Goal: Book appointment/travel/reservation

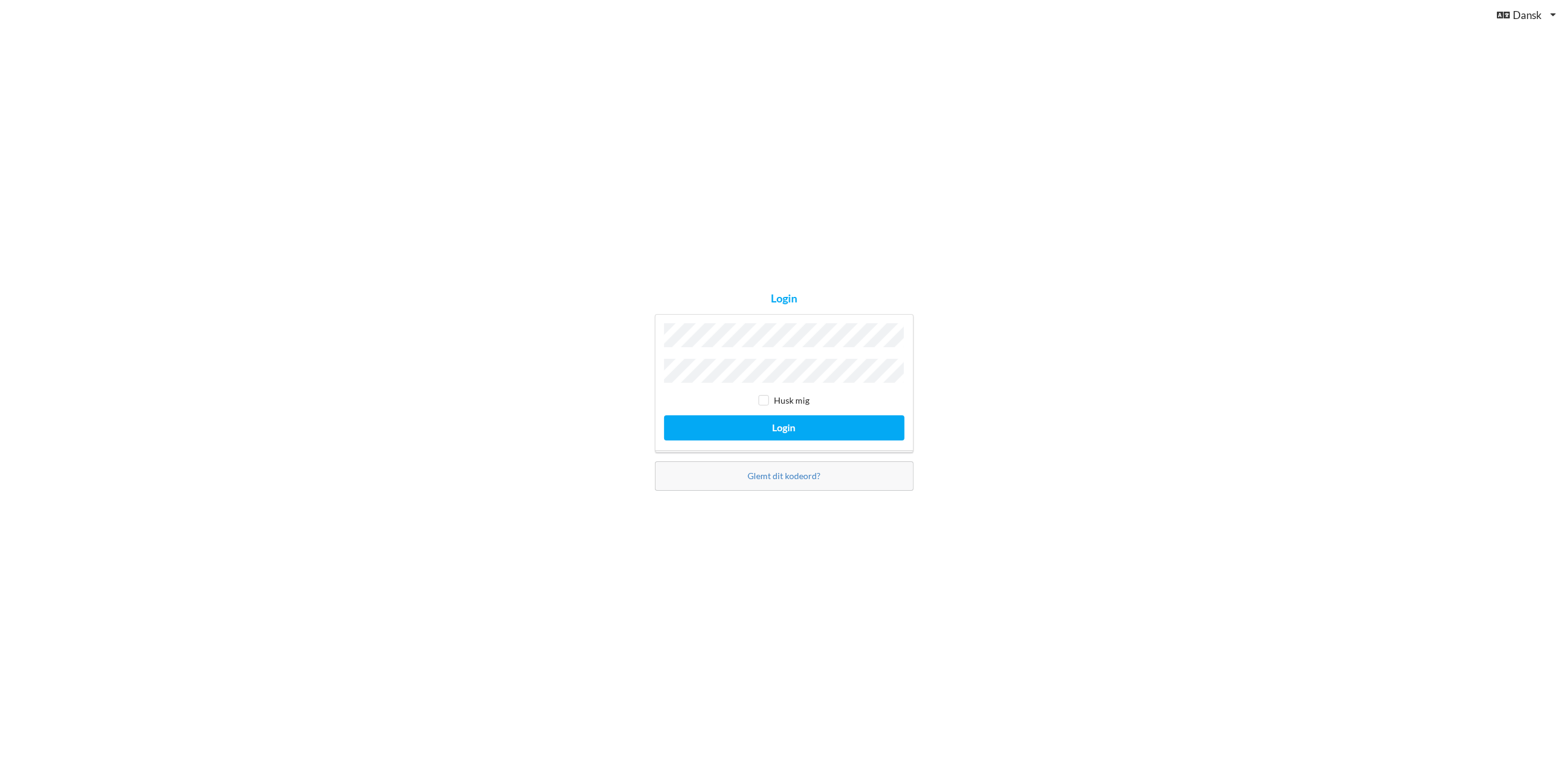
click at [664, 415] on button "Login" at bounding box center [784, 428] width 240 height 25
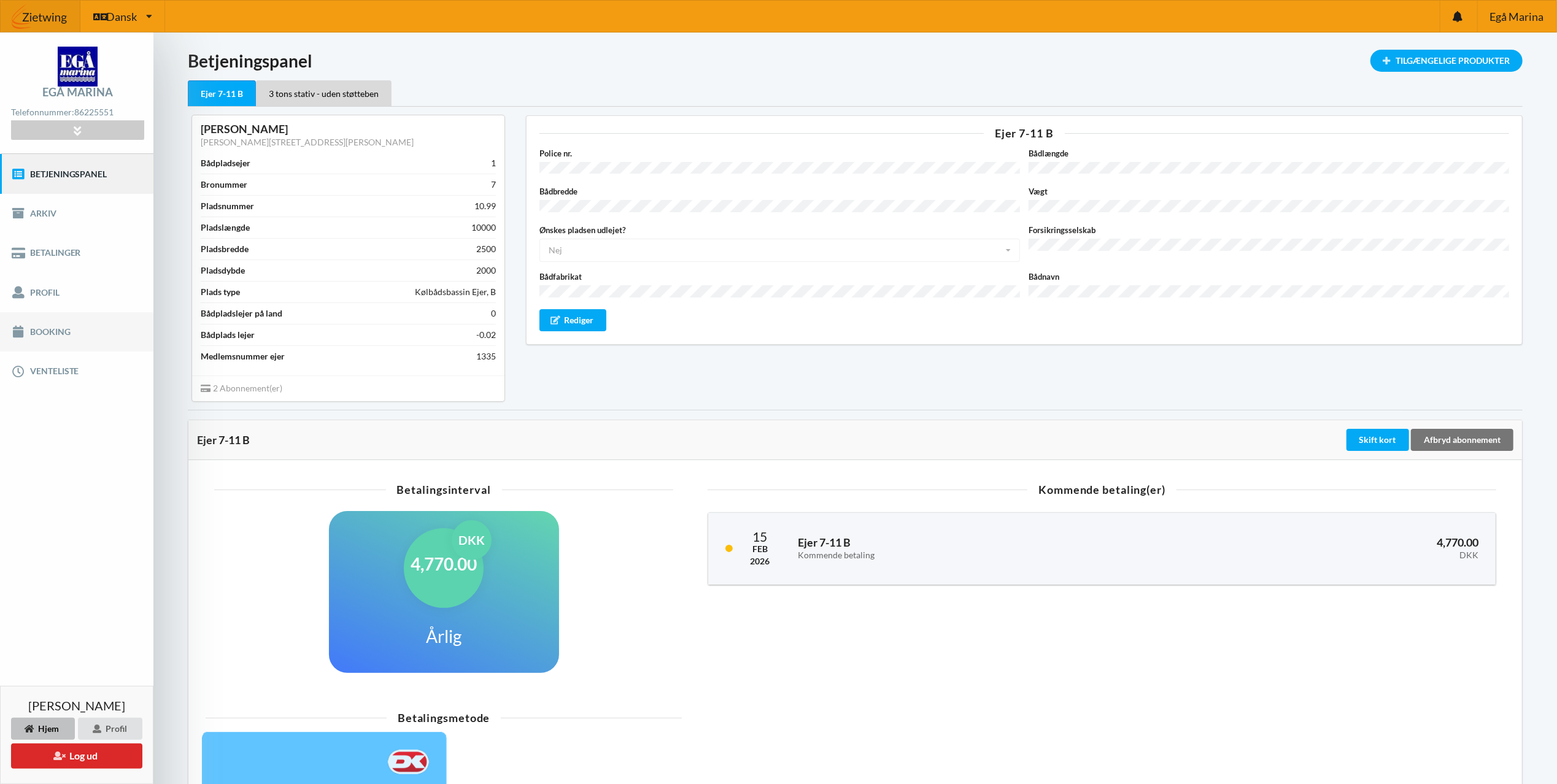
click at [58, 330] on link "Booking" at bounding box center [77, 332] width 153 height 39
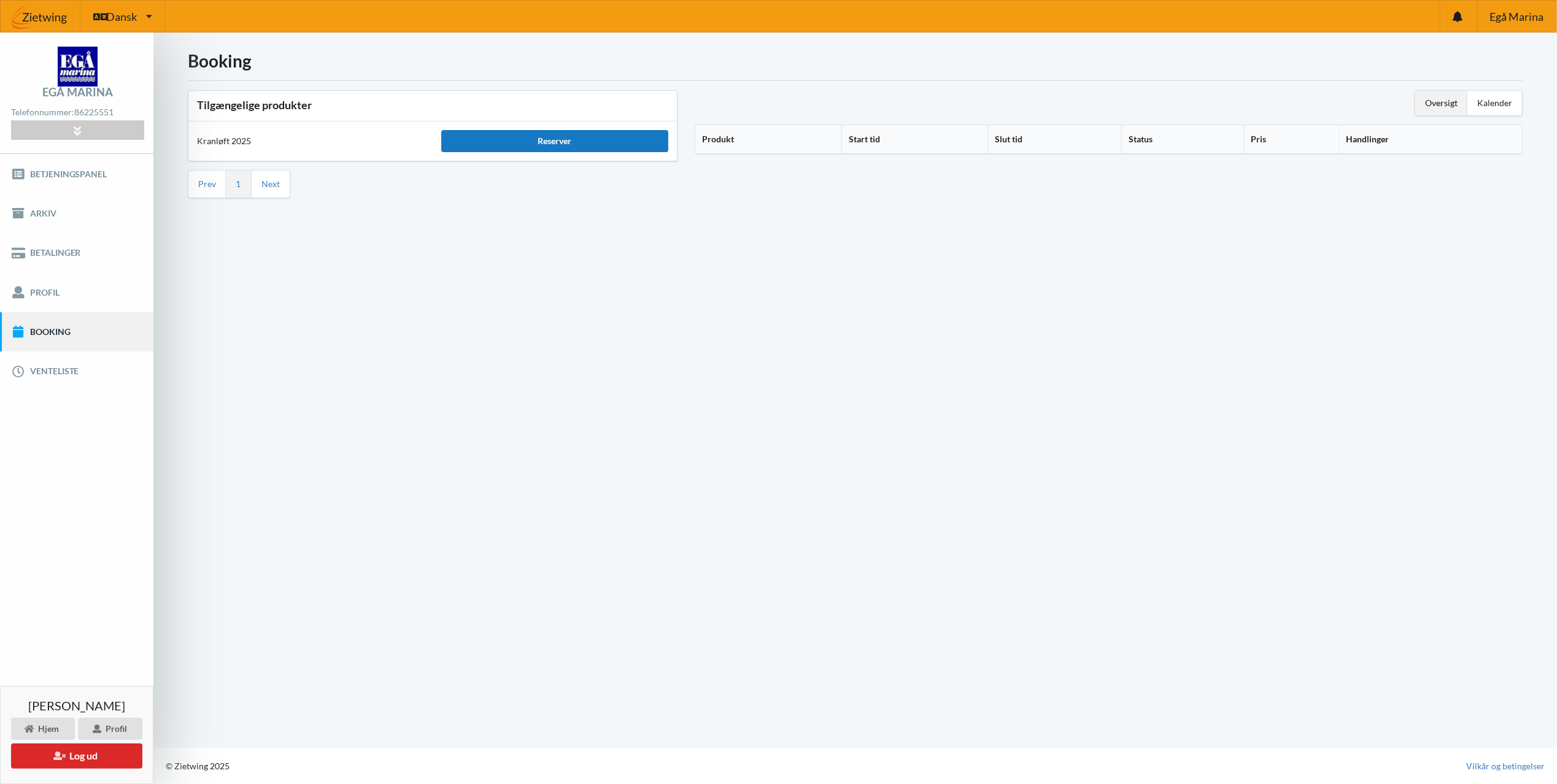
click at [546, 140] on div "Reserver" at bounding box center [554, 141] width 227 height 22
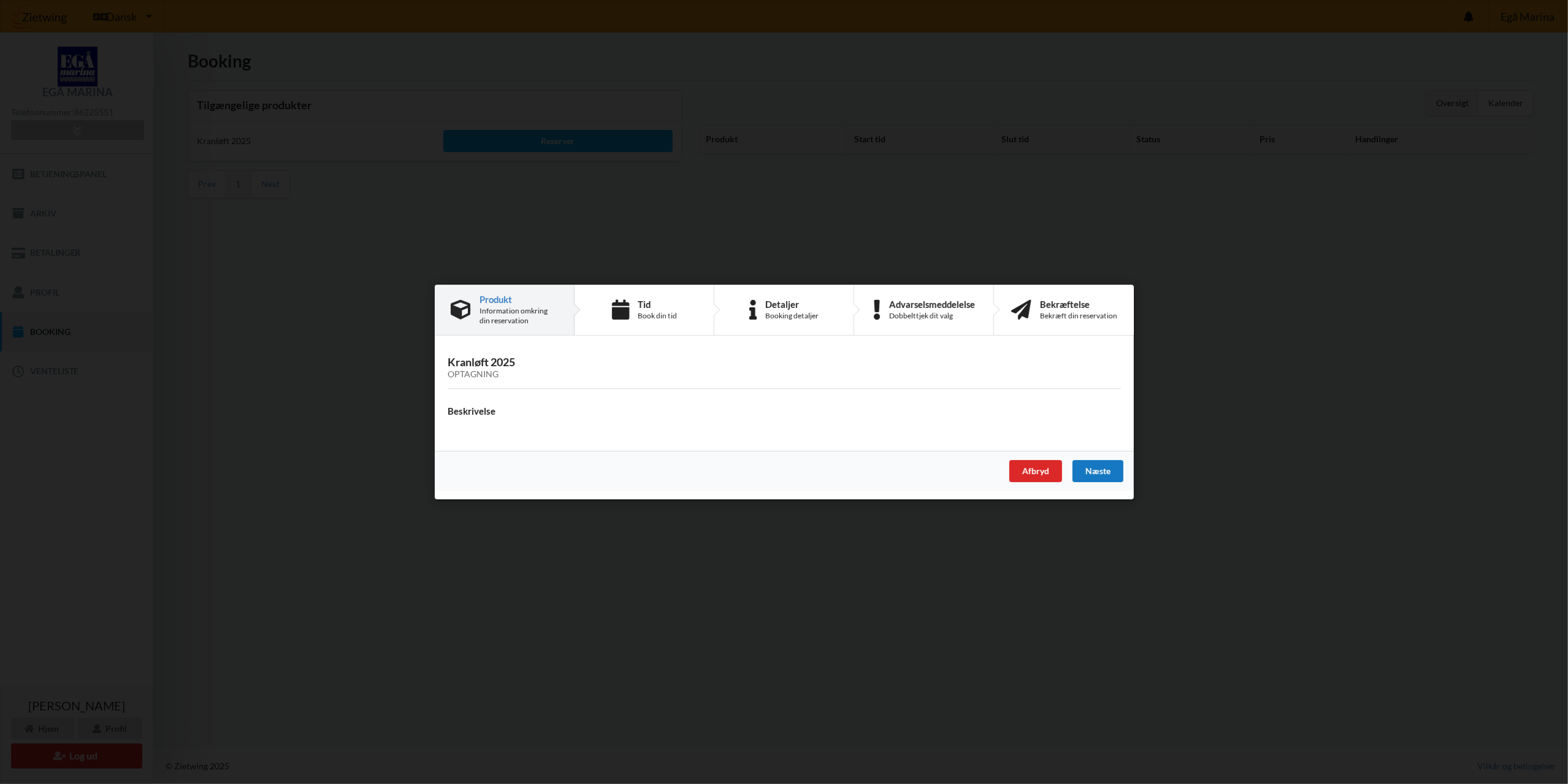
click at [1088, 469] on div "Næste" at bounding box center [1097, 471] width 51 height 22
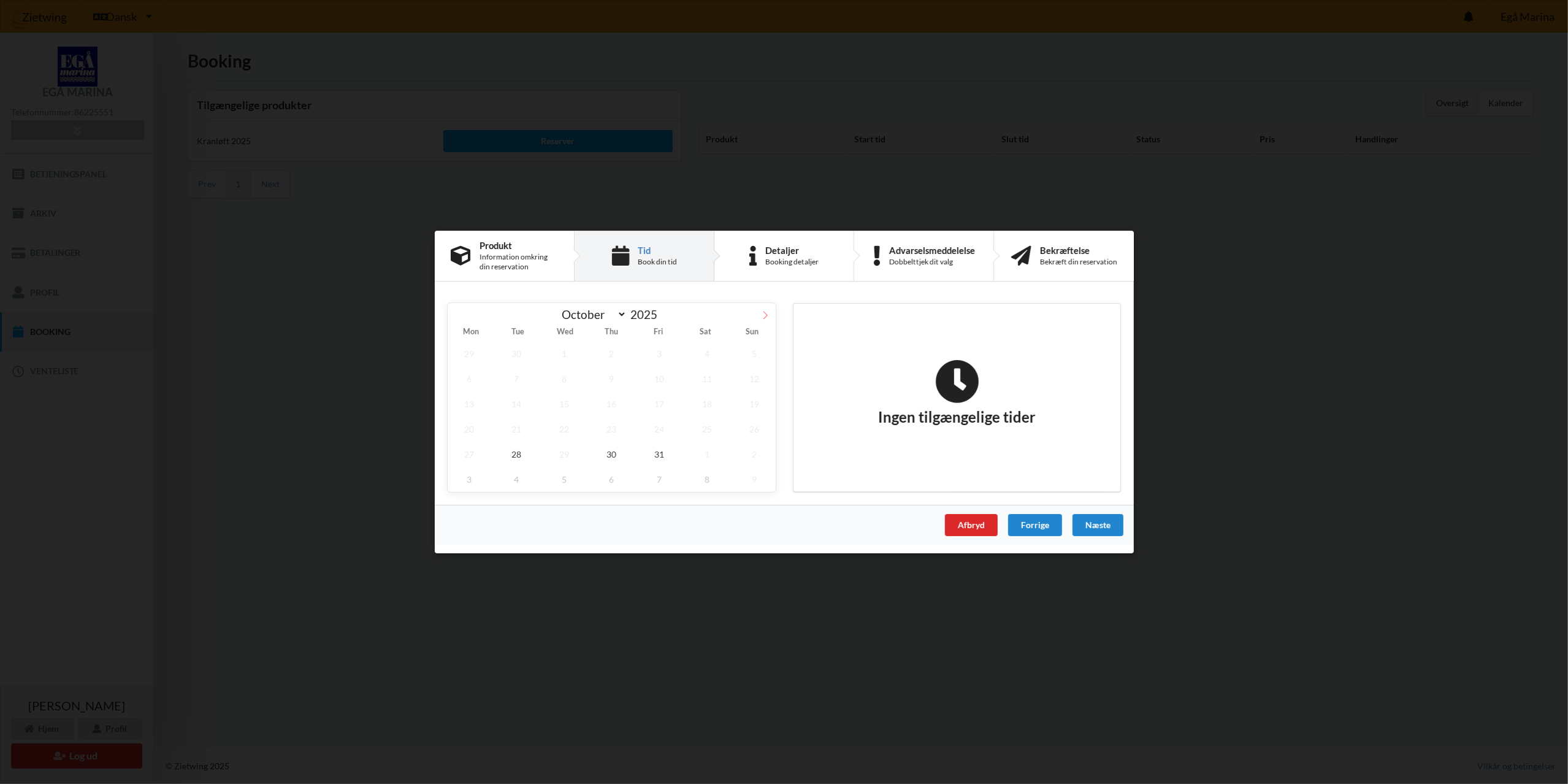
click at [765, 311] on icon at bounding box center [765, 316] width 9 height 9
click at [459, 313] on icon at bounding box center [458, 316] width 9 height 9
select select "9"
click at [516, 455] on span "28" at bounding box center [516, 454] width 43 height 25
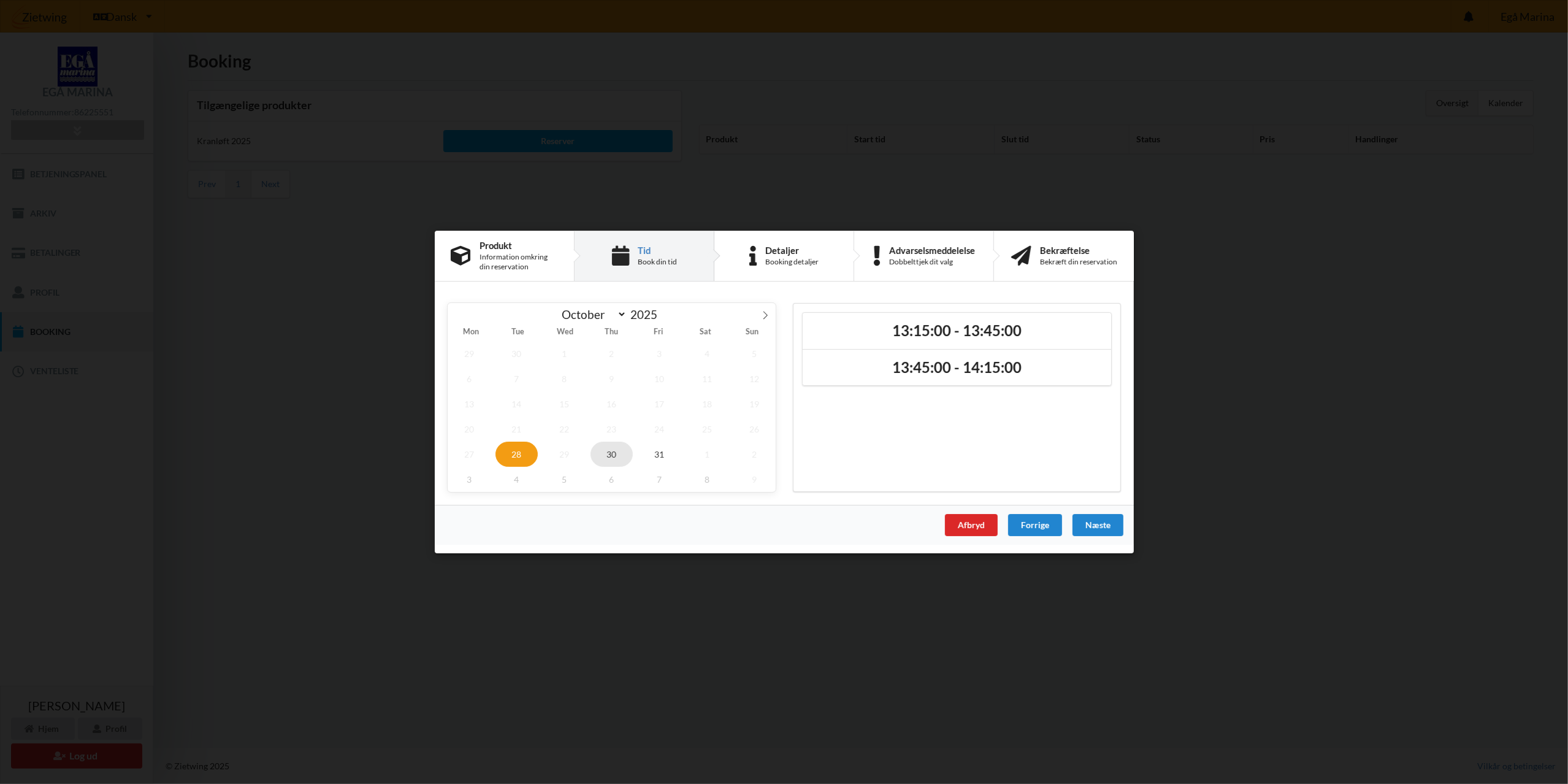
click at [618, 457] on span "30" at bounding box center [612, 454] width 43 height 25
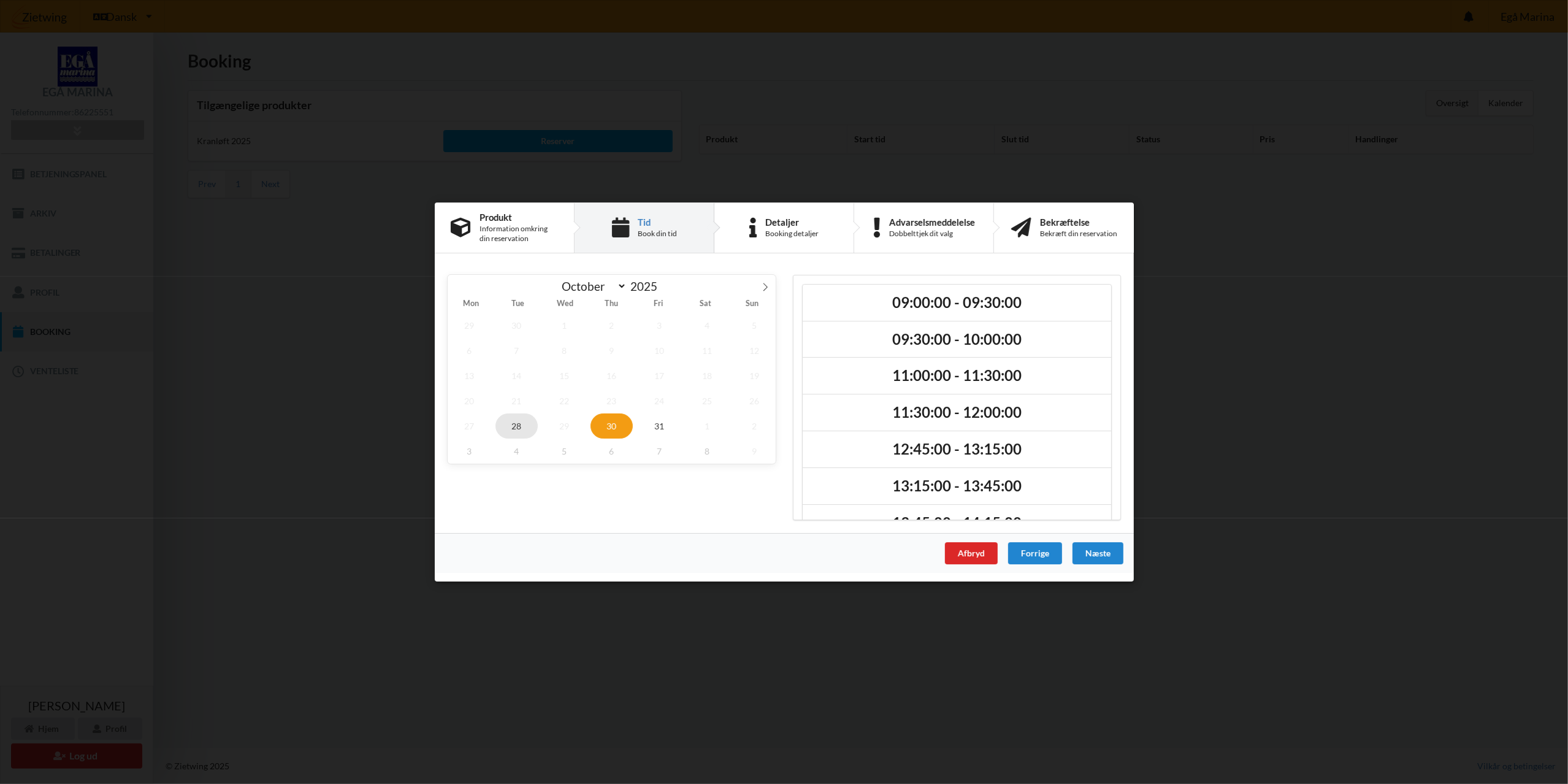
click at [522, 430] on span "28" at bounding box center [516, 426] width 43 height 25
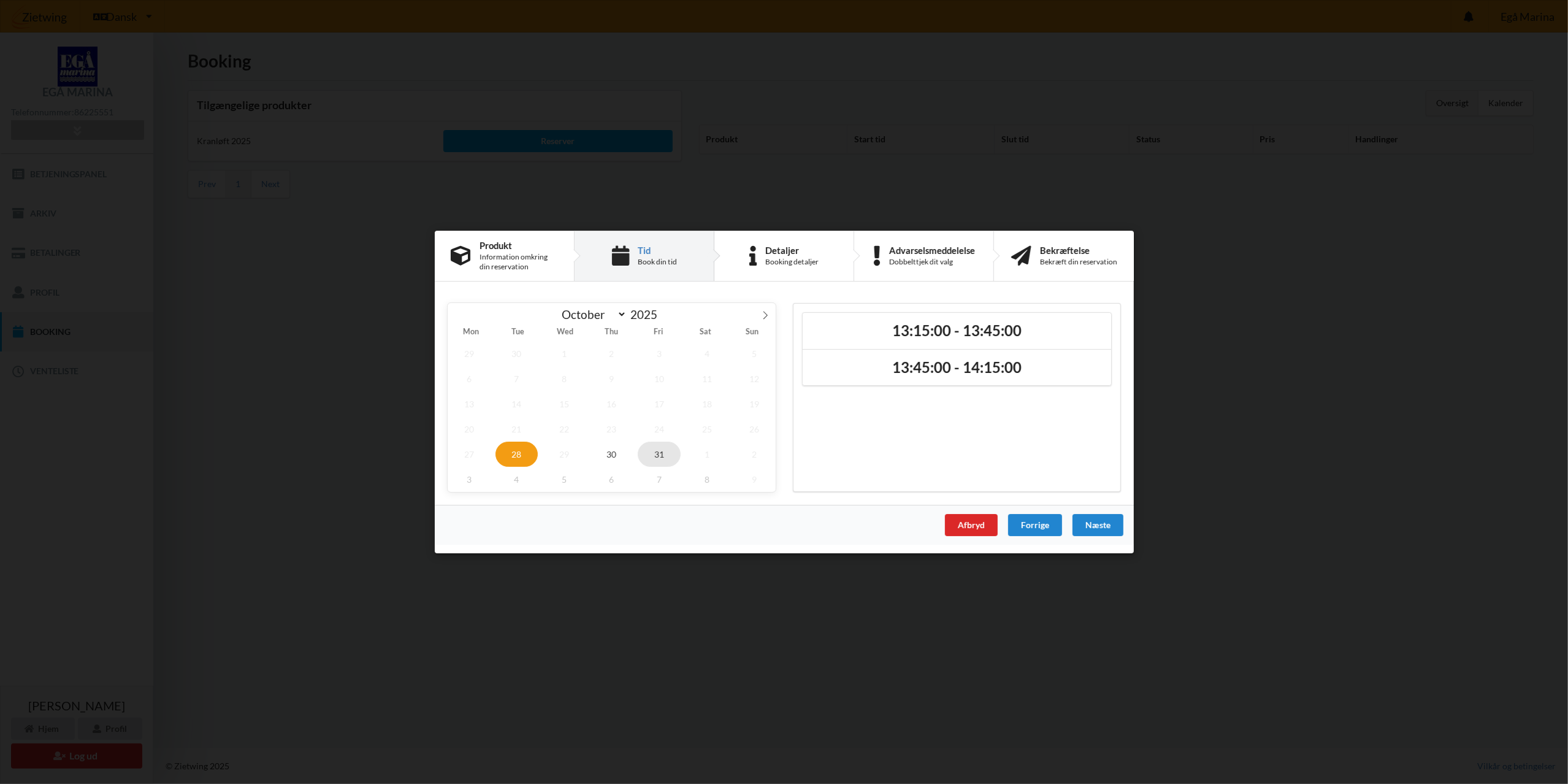
click at [660, 448] on span "31" at bounding box center [659, 454] width 43 height 25
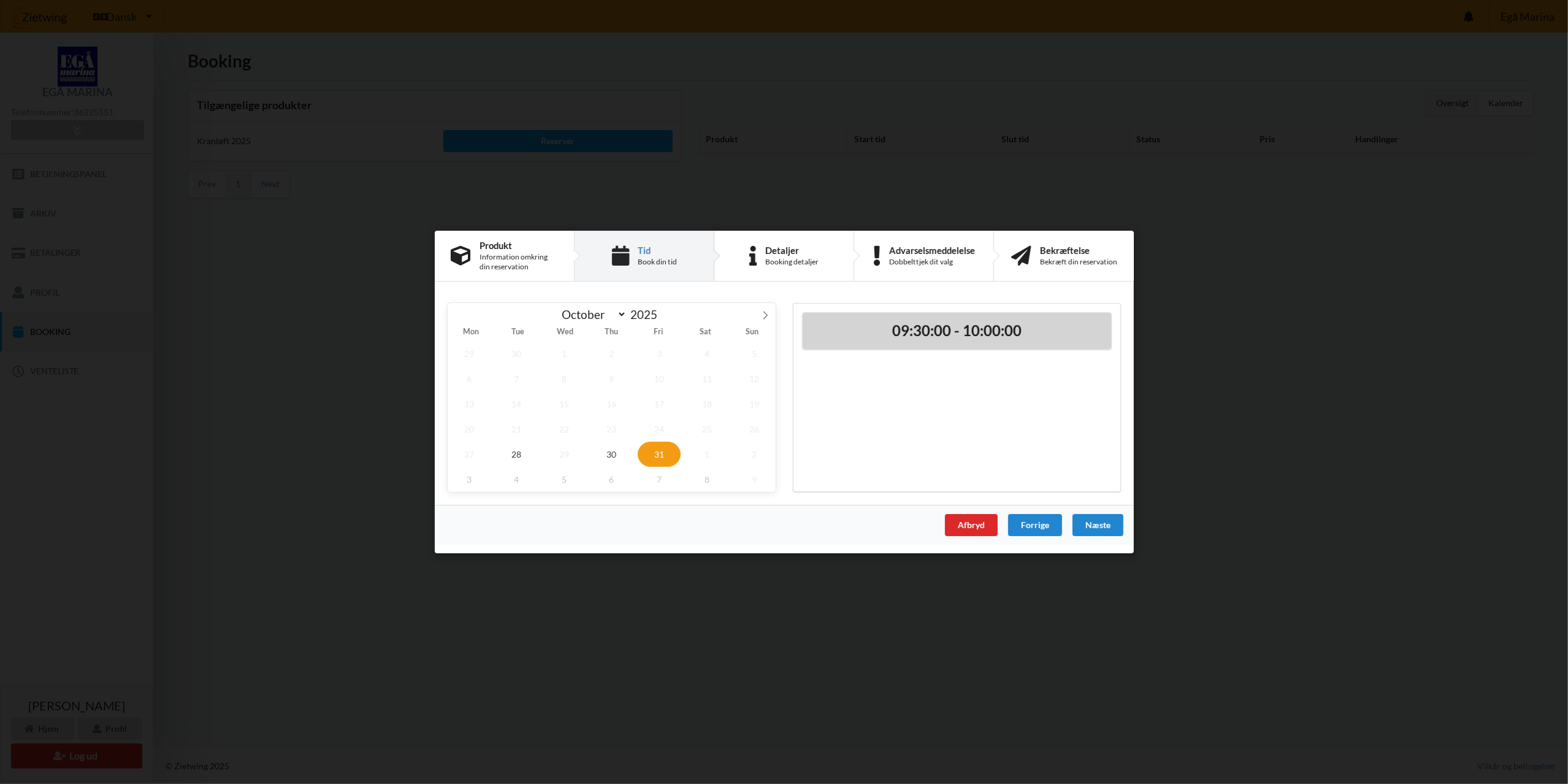
click at [982, 327] on h2 "09:30:00 - 10:00:00" at bounding box center [957, 331] width 292 height 19
click at [1095, 523] on div "Næste" at bounding box center [1097, 525] width 51 height 22
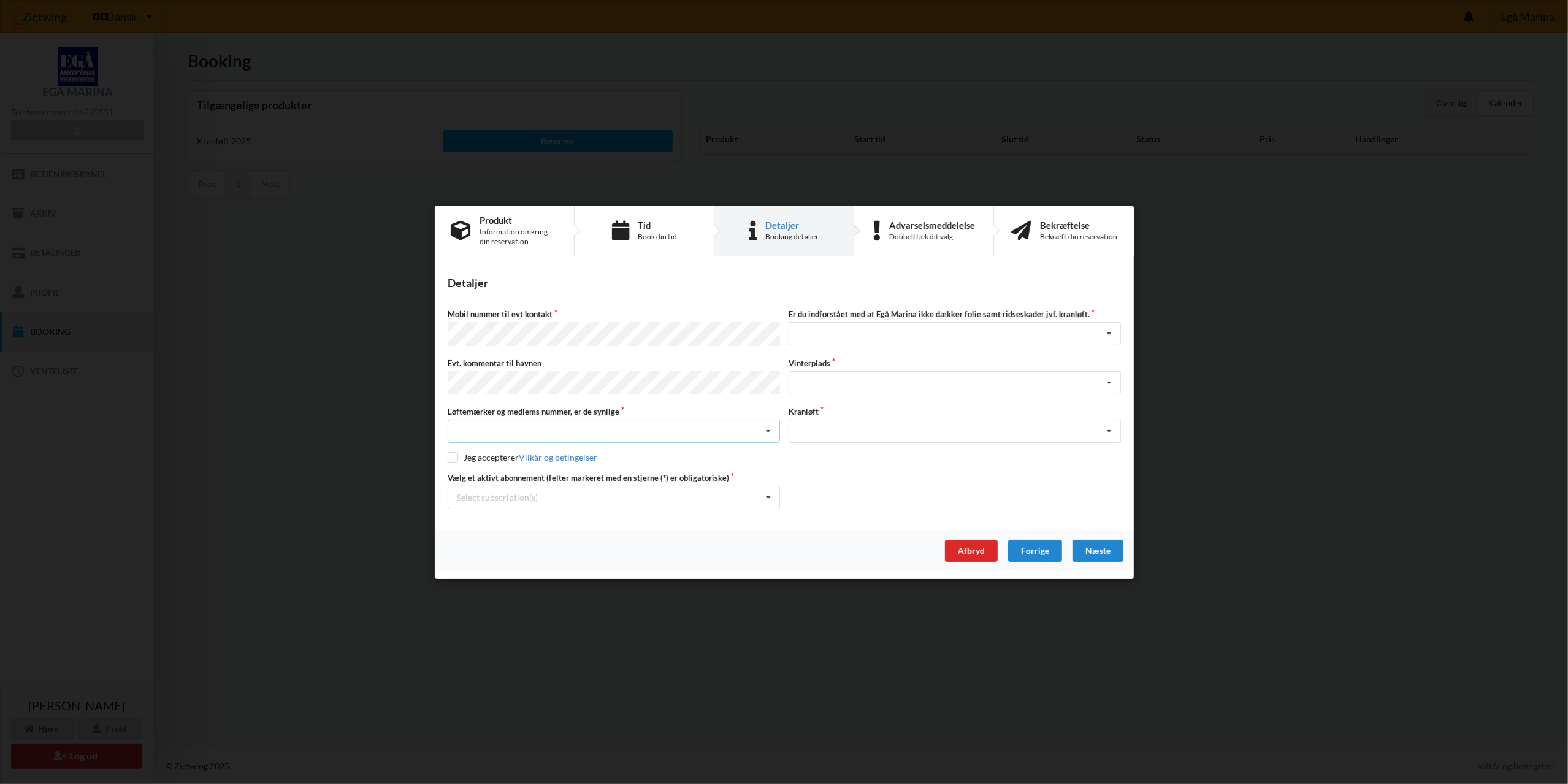
click at [770, 430] on icon at bounding box center [768, 432] width 18 height 23
click at [579, 473] on div "Ja, mine mærker er synlige og intakte" at bounding box center [614, 476] width 331 height 23
click at [452, 454] on input "checkbox" at bounding box center [453, 457] width 10 height 10
checkbox input "true"
click at [1110, 334] on icon at bounding box center [1109, 334] width 18 height 23
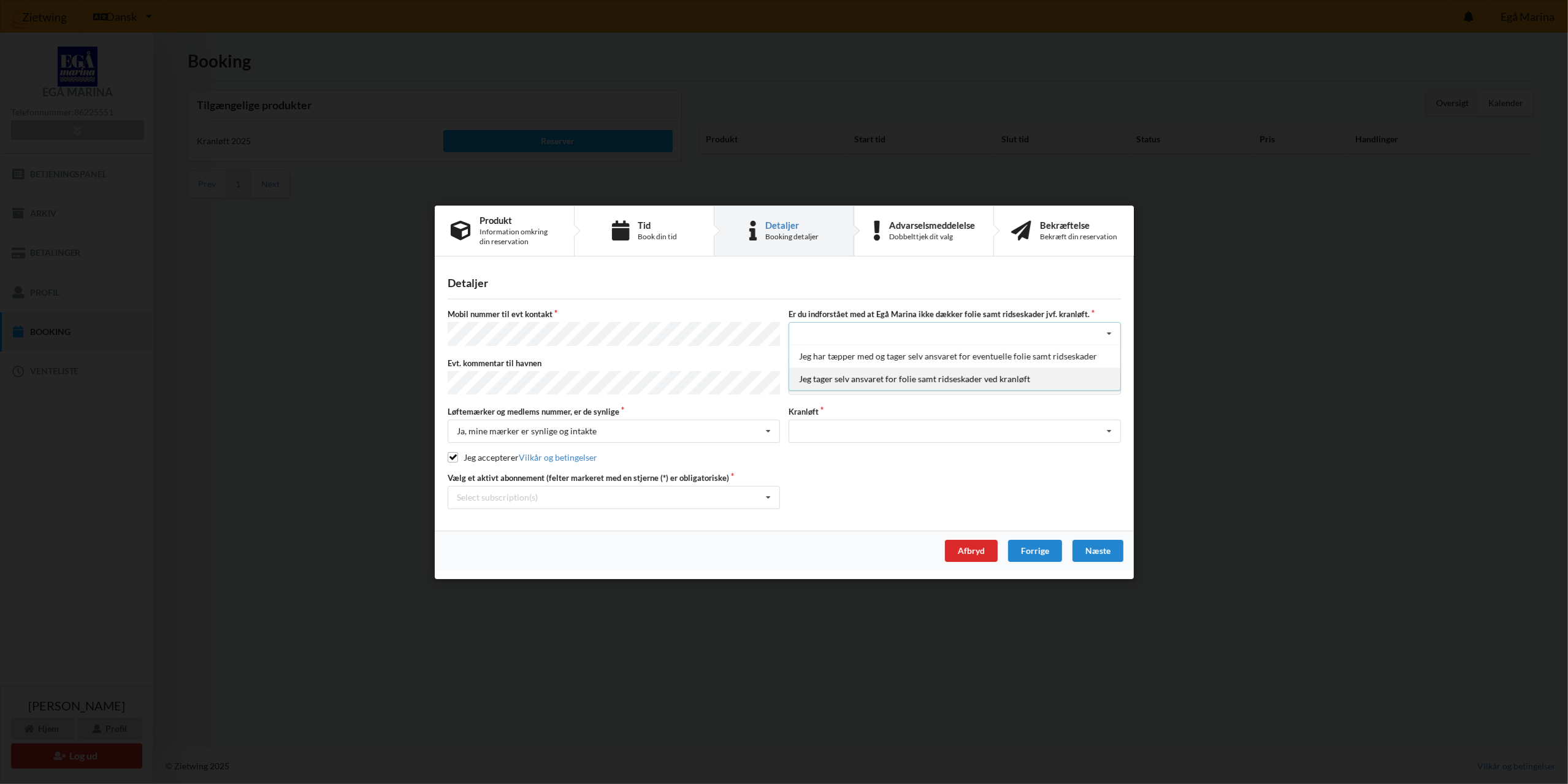
click at [970, 383] on div "Jeg tager selv ansvaret for folie samt ridseskader ved kranløft" at bounding box center [955, 379] width 331 height 23
click at [1110, 382] on icon at bounding box center [1109, 383] width 18 height 23
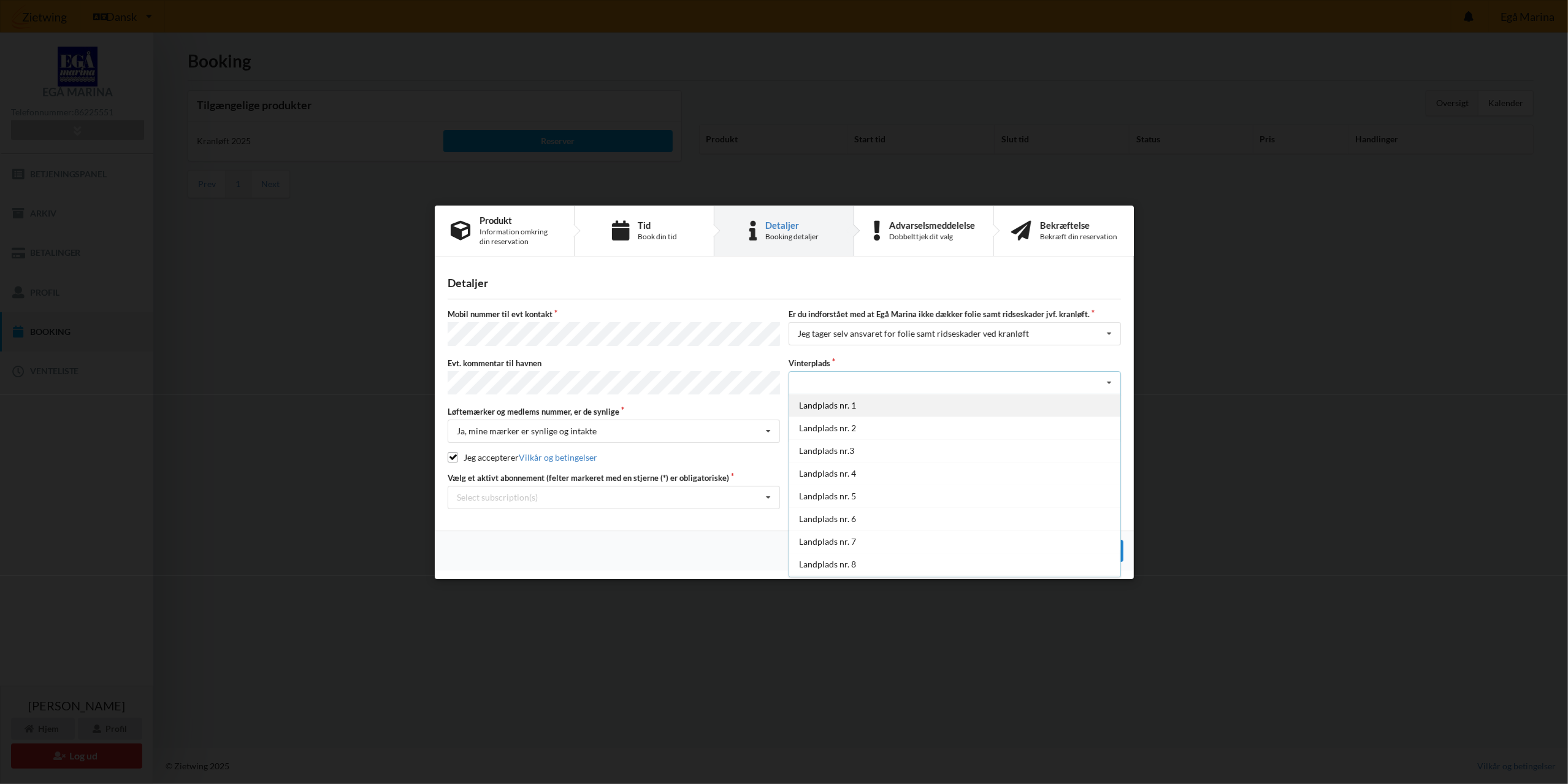
click at [846, 402] on div "Landplads nr. 1" at bounding box center [955, 404] width 331 height 23
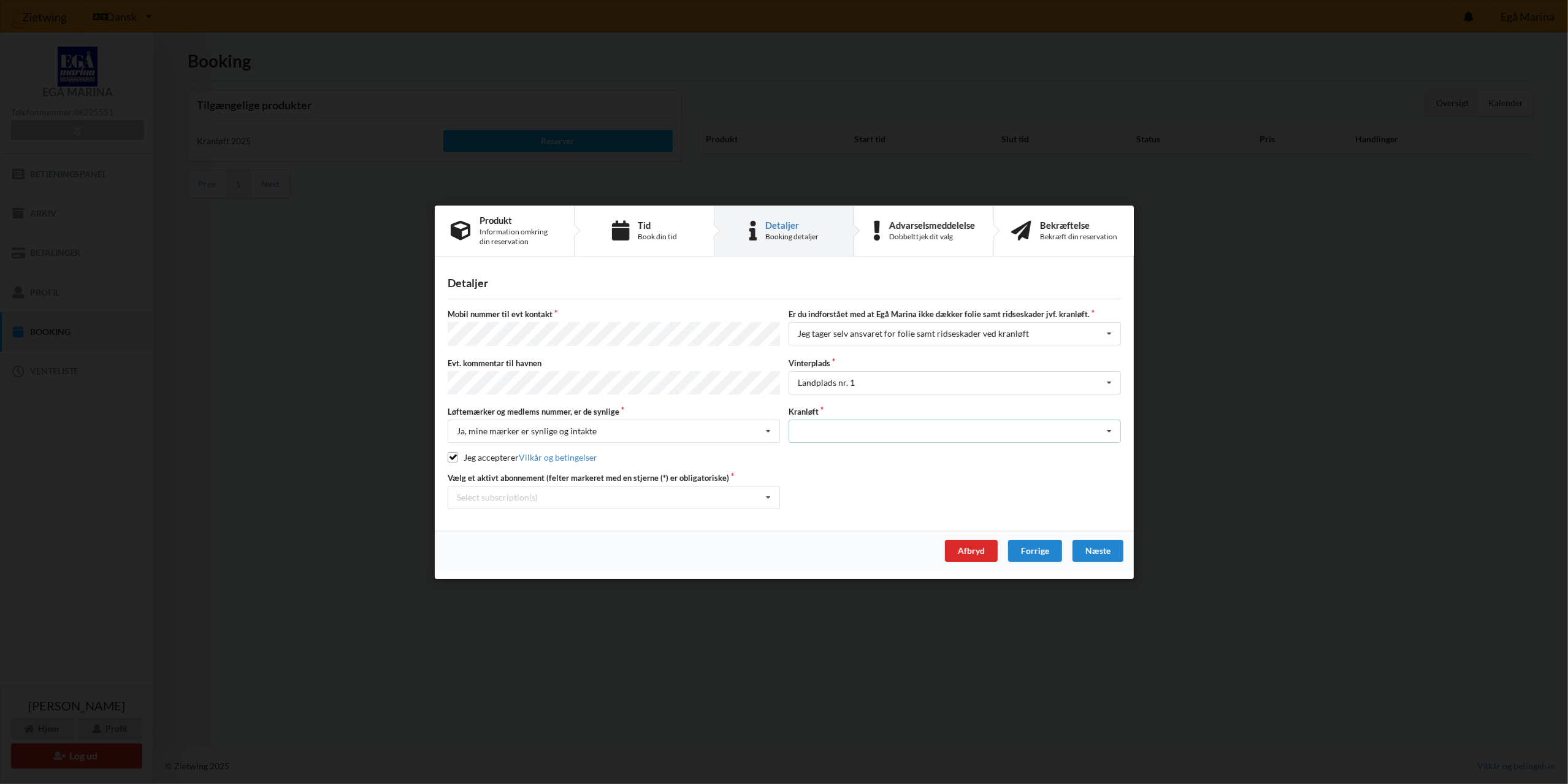
click at [1109, 430] on icon at bounding box center [1109, 432] width 18 height 23
click at [844, 454] on div "Optagning" at bounding box center [955, 454] width 331 height 23
click at [769, 495] on icon at bounding box center [768, 498] width 18 height 23
click at [520, 515] on div "* Ejer 7-11 B" at bounding box center [614, 520] width 331 height 23
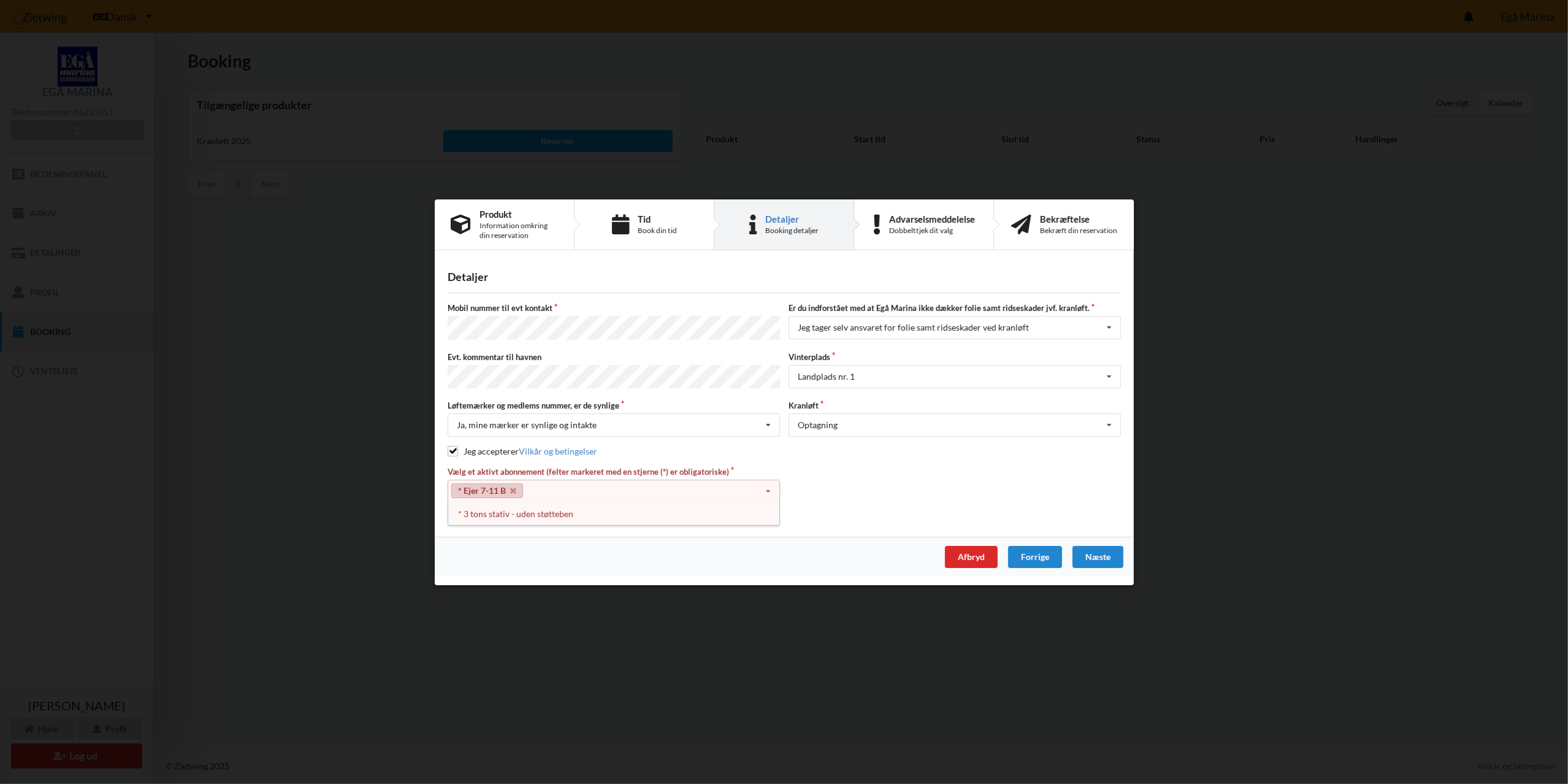
click at [797, 498] on div "Vælg et aktivt abonnement (felter markeret med en stjerne (*) er obligatoriske)…" at bounding box center [784, 491] width 682 height 49
click at [508, 491] on link "* Ejer 7-11 B" at bounding box center [487, 490] width 71 height 15
click at [724, 467] on label "Vælg et aktivt abonnement (felter markeret med en stjerne (*) er obligatoriske)" at bounding box center [614, 471] width 332 height 11
click at [1023, 555] on div "Forrige" at bounding box center [1034, 556] width 54 height 22
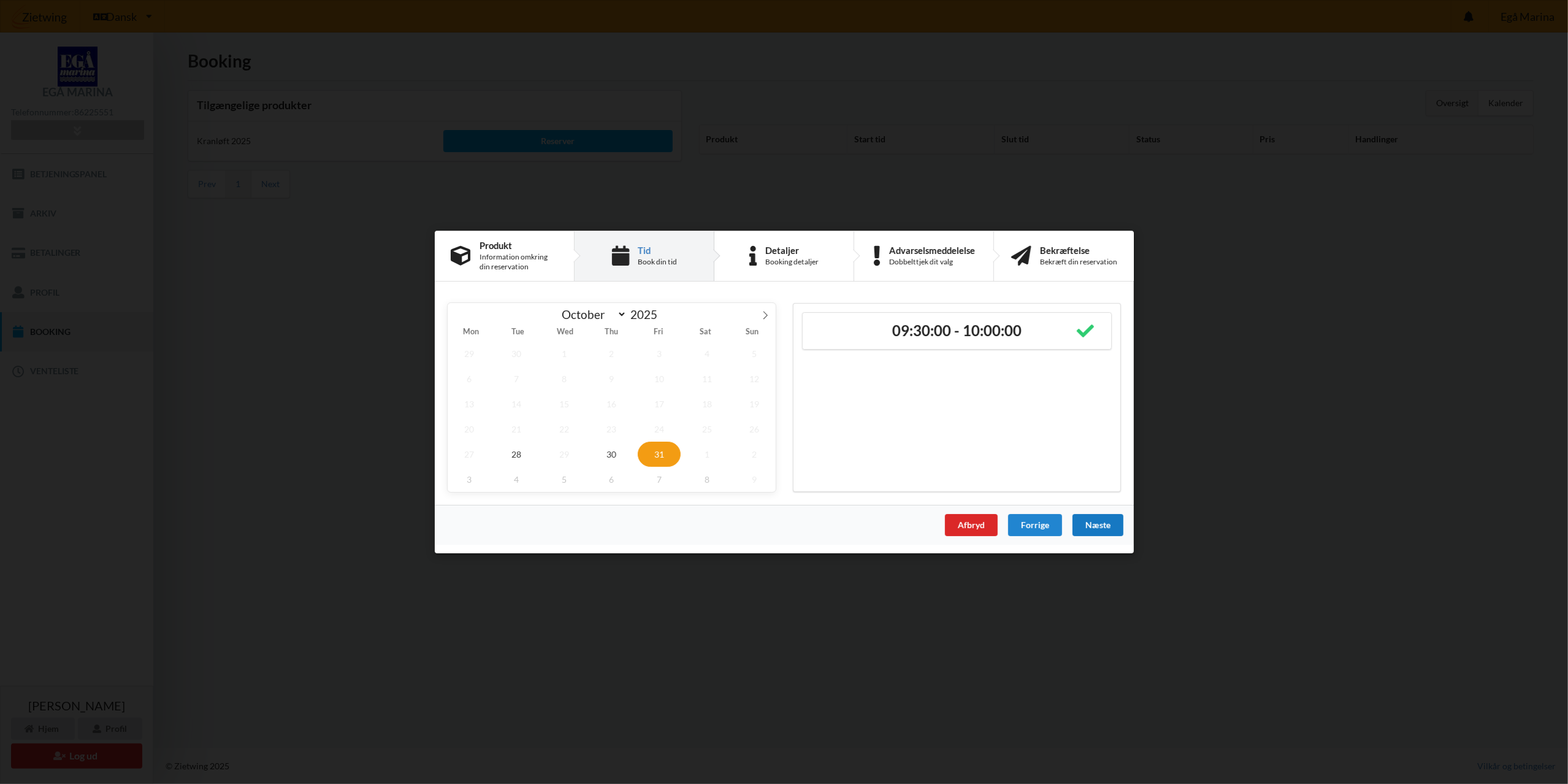
click at [1099, 516] on div "Næste" at bounding box center [1097, 525] width 51 height 22
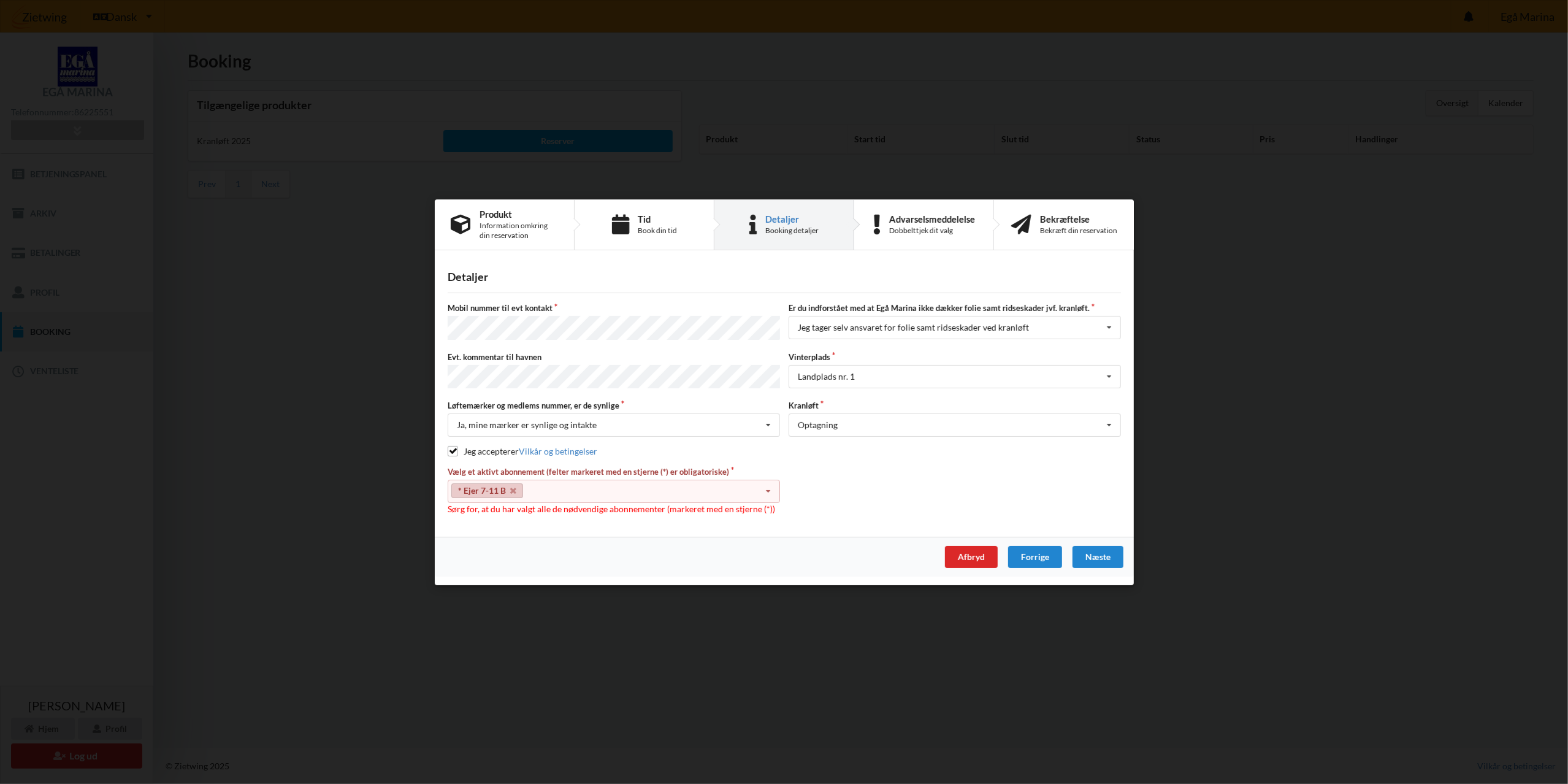
click at [518, 492] on link "* Ejer 7-11 B" at bounding box center [487, 490] width 71 height 15
click at [775, 487] on icon at bounding box center [768, 492] width 18 height 23
click at [540, 509] on div "* 3 tons stativ - uden støtteben" at bounding box center [614, 514] width 331 height 23
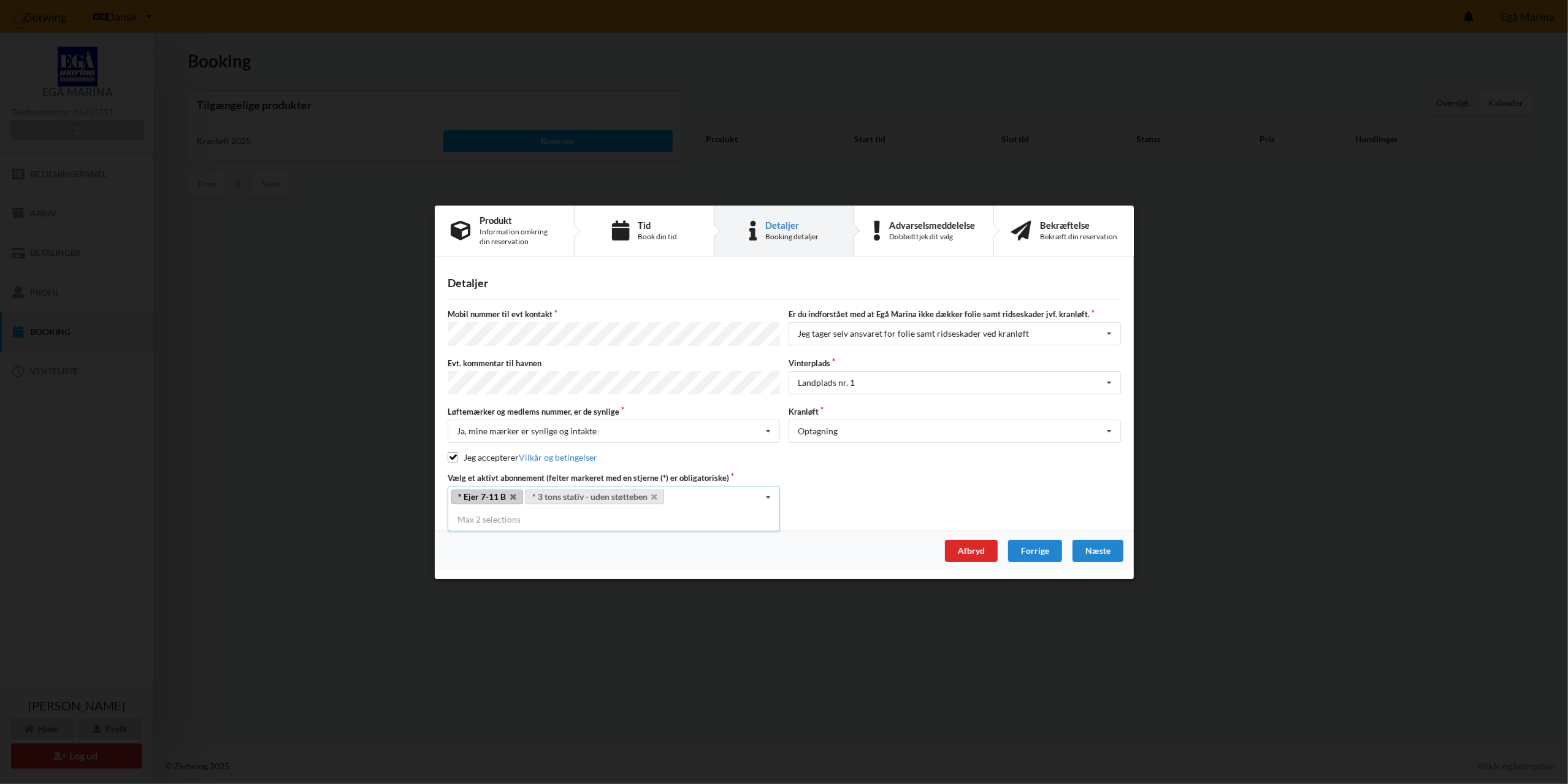
click at [493, 519] on div "Max 2 selections" at bounding box center [614, 520] width 332 height 22
click at [492, 521] on div "Max 2 selections" at bounding box center [614, 520] width 332 height 22
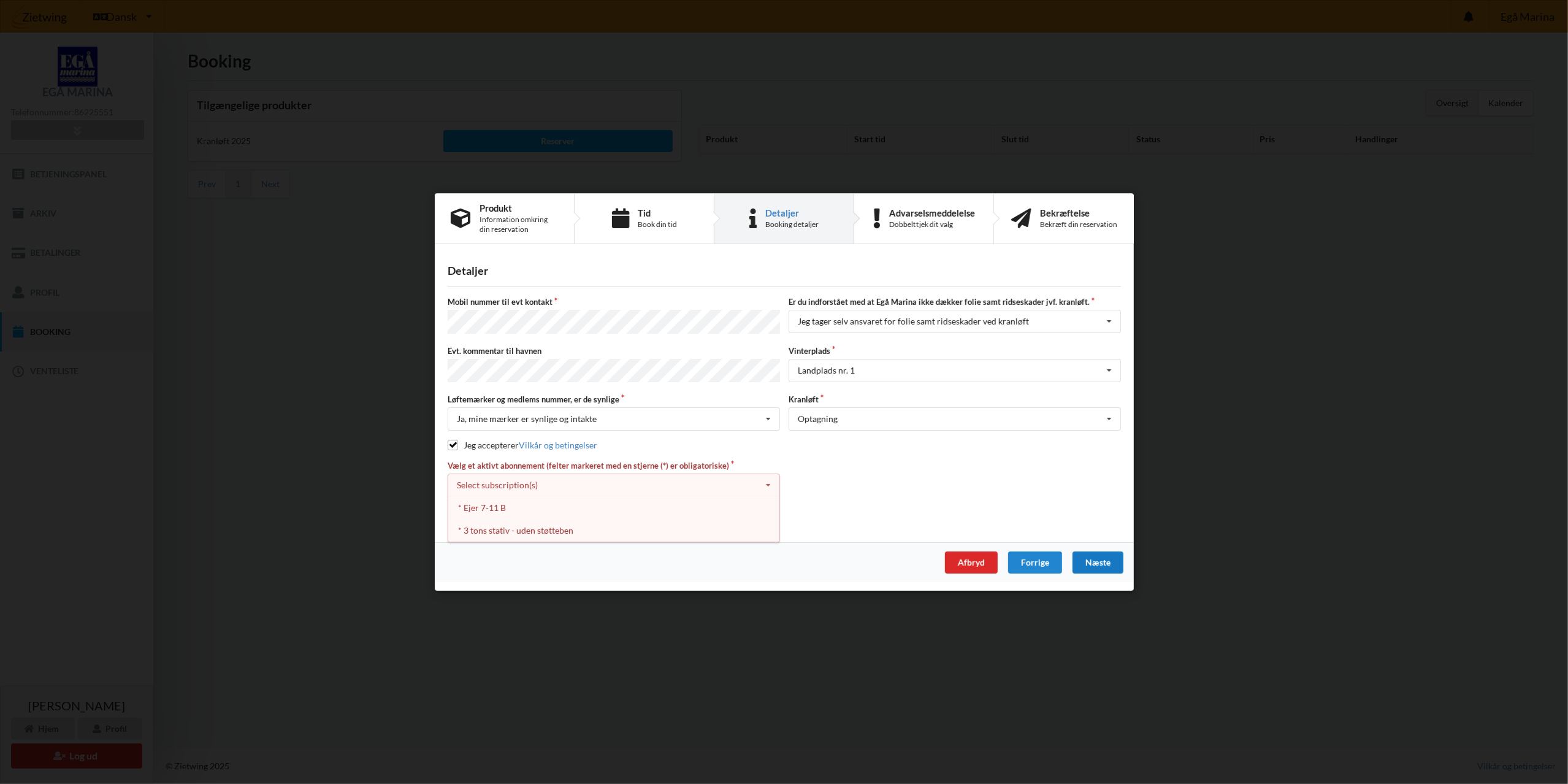
click at [1095, 563] on div "Næste" at bounding box center [1097, 563] width 51 height 22
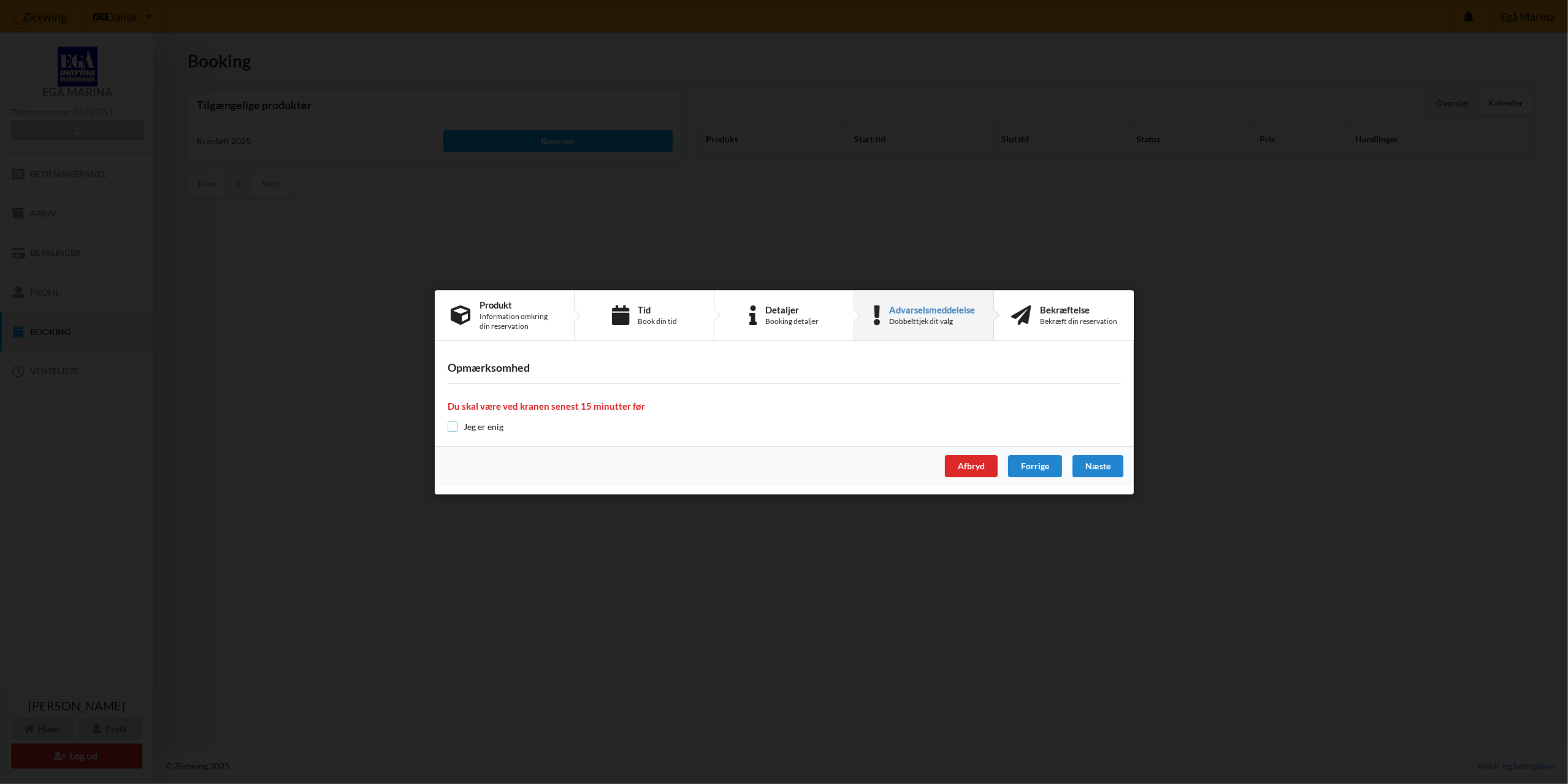
click at [453, 428] on input "checkbox" at bounding box center [453, 426] width 10 height 10
checkbox input "true"
click at [1094, 468] on div "Næste" at bounding box center [1097, 466] width 51 height 22
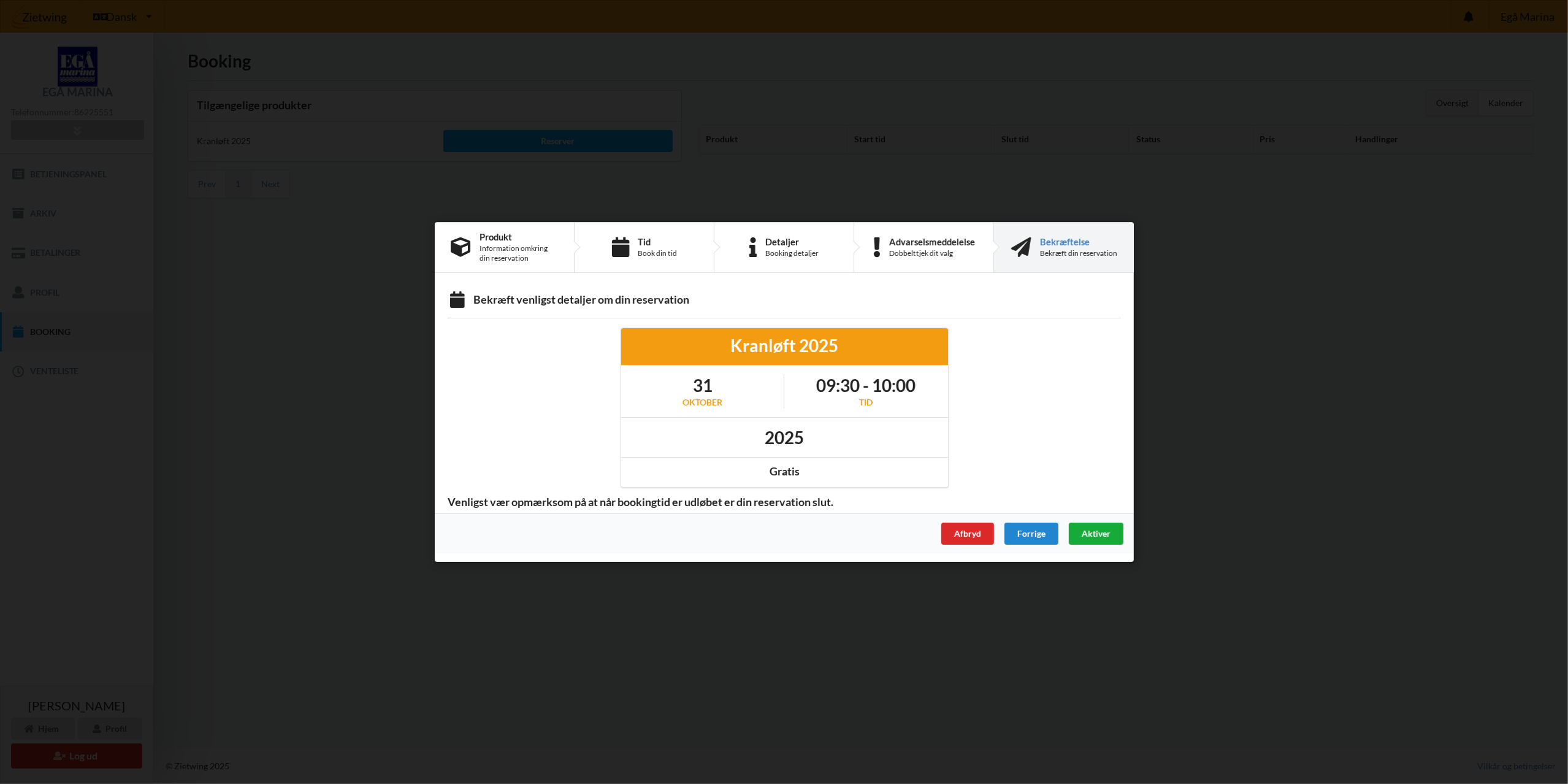
click at [1097, 538] on span "Aktiver" at bounding box center [1096, 533] width 29 height 10
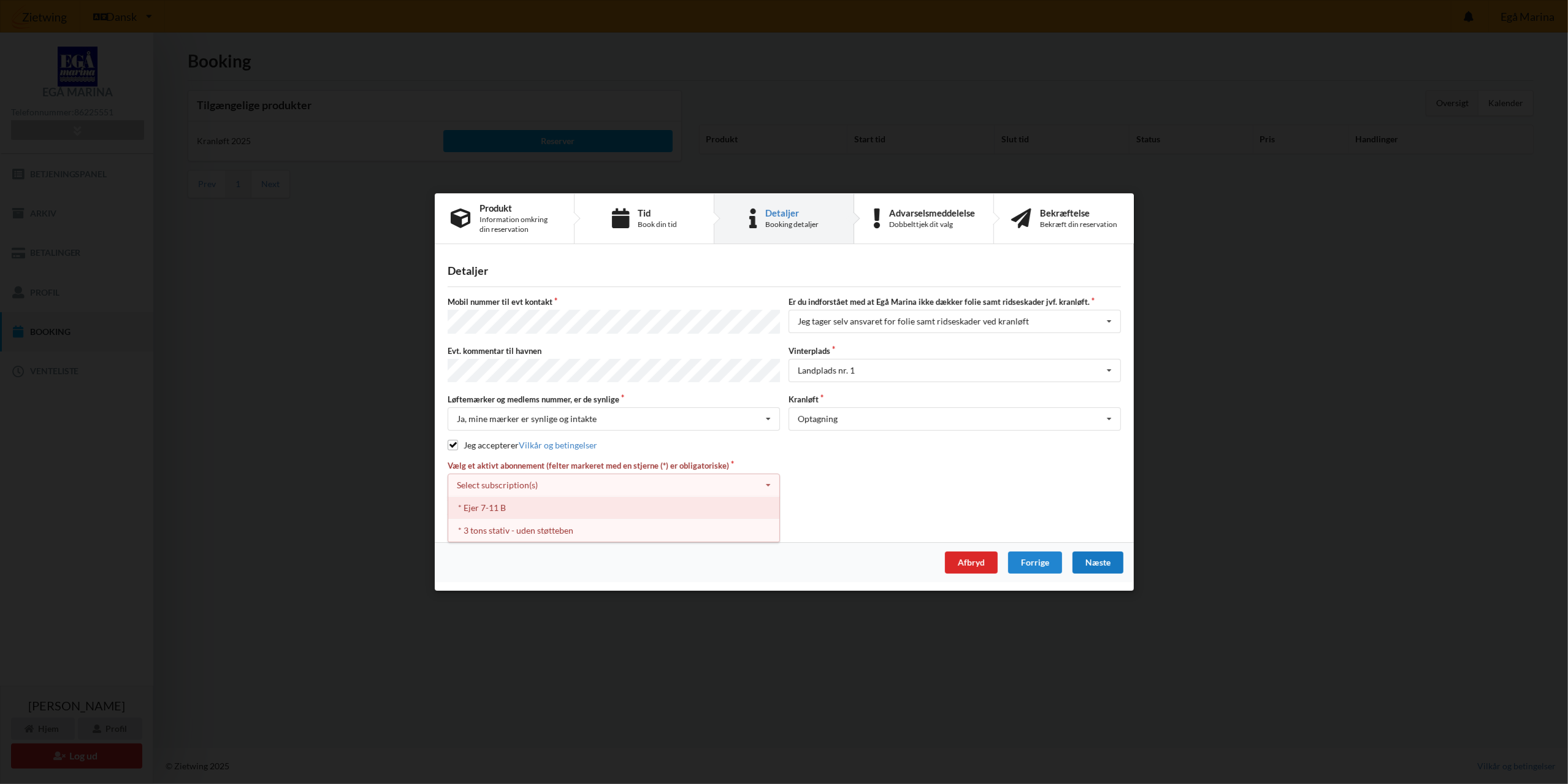
click at [496, 501] on div "* Ejer 7-11 B" at bounding box center [614, 507] width 331 height 23
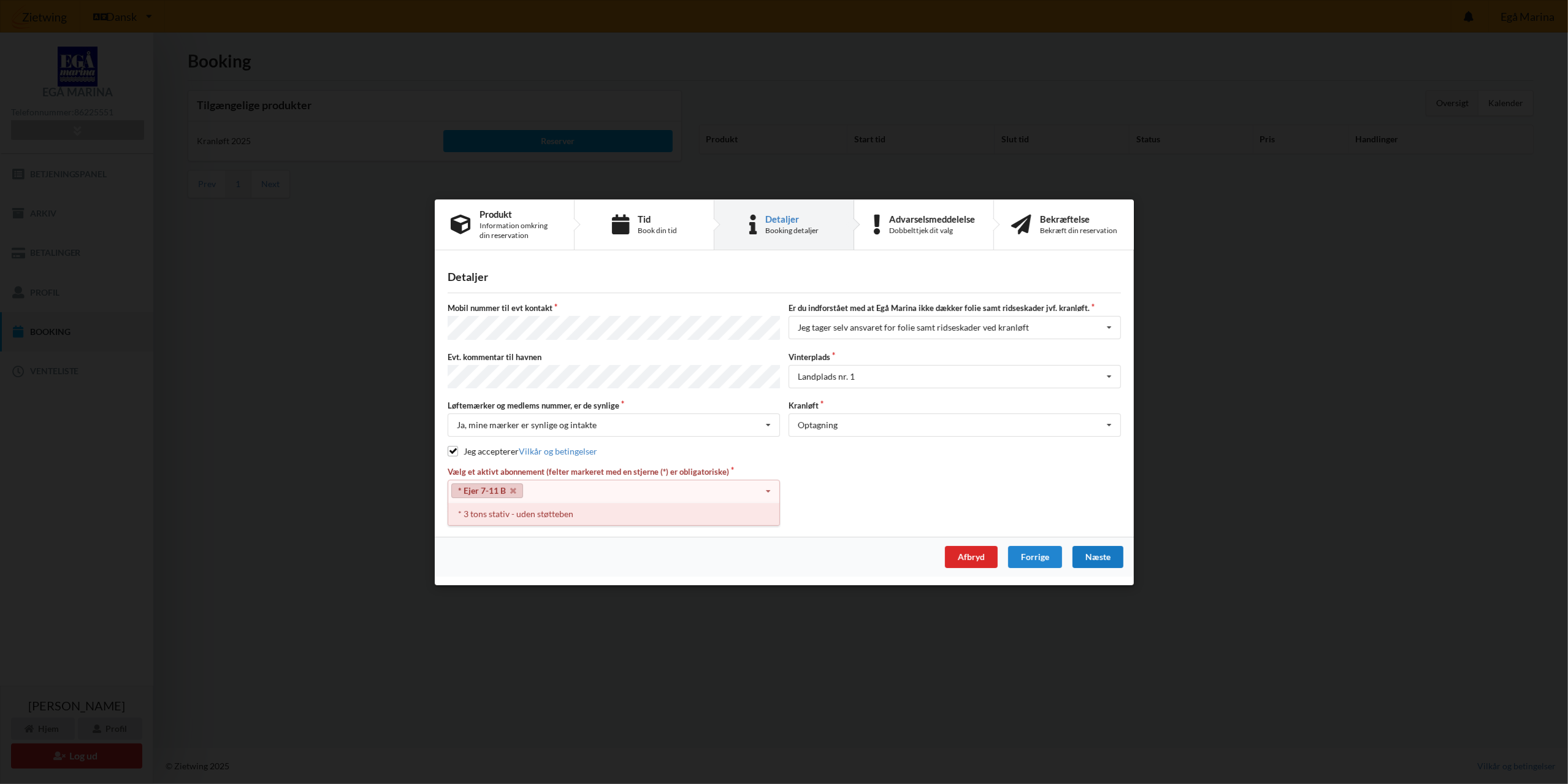
click at [500, 511] on div "* 3 tons stativ - uden støtteben" at bounding box center [614, 514] width 331 height 23
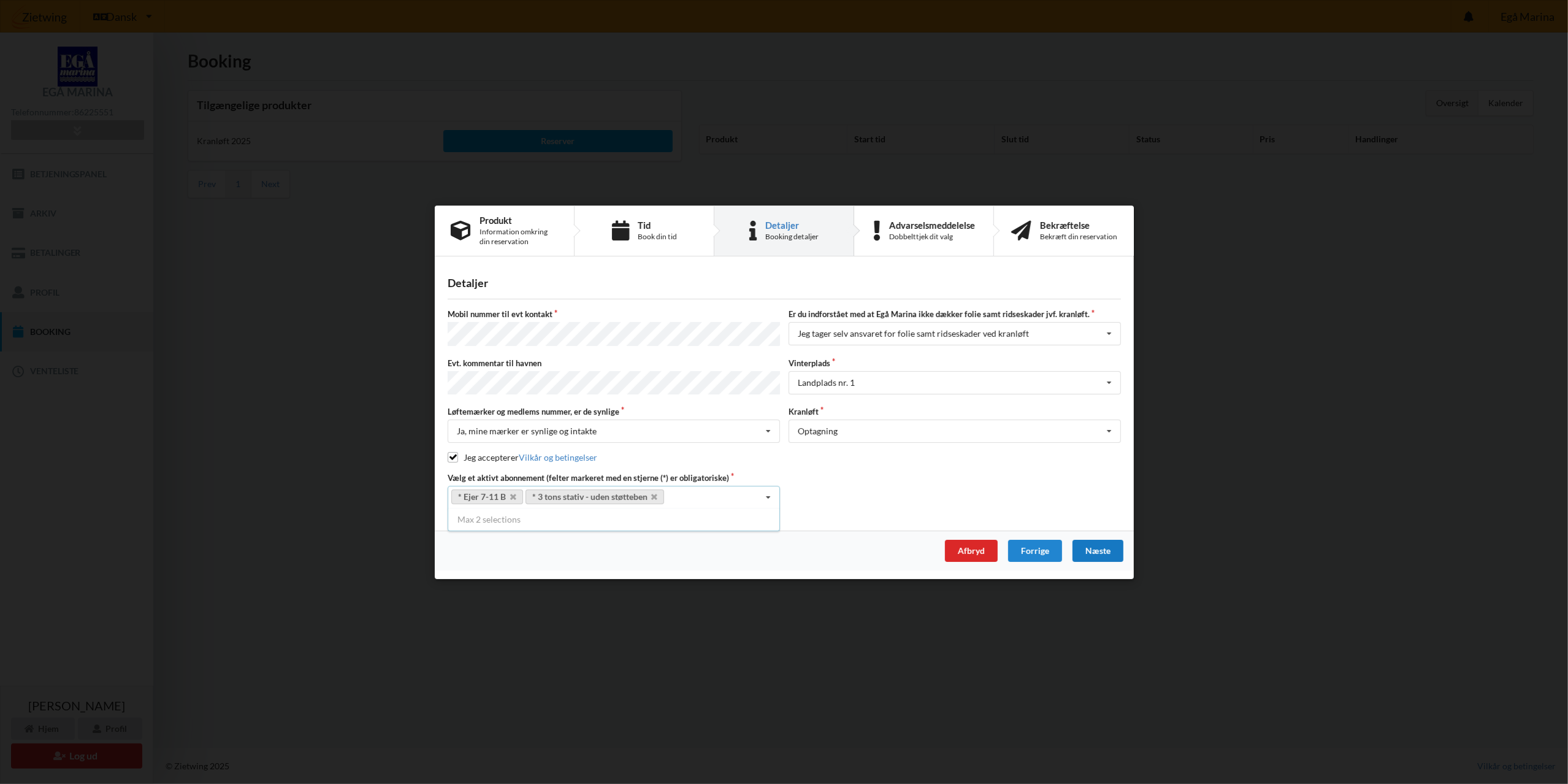
click at [1102, 549] on div "Næste" at bounding box center [1097, 551] width 51 height 22
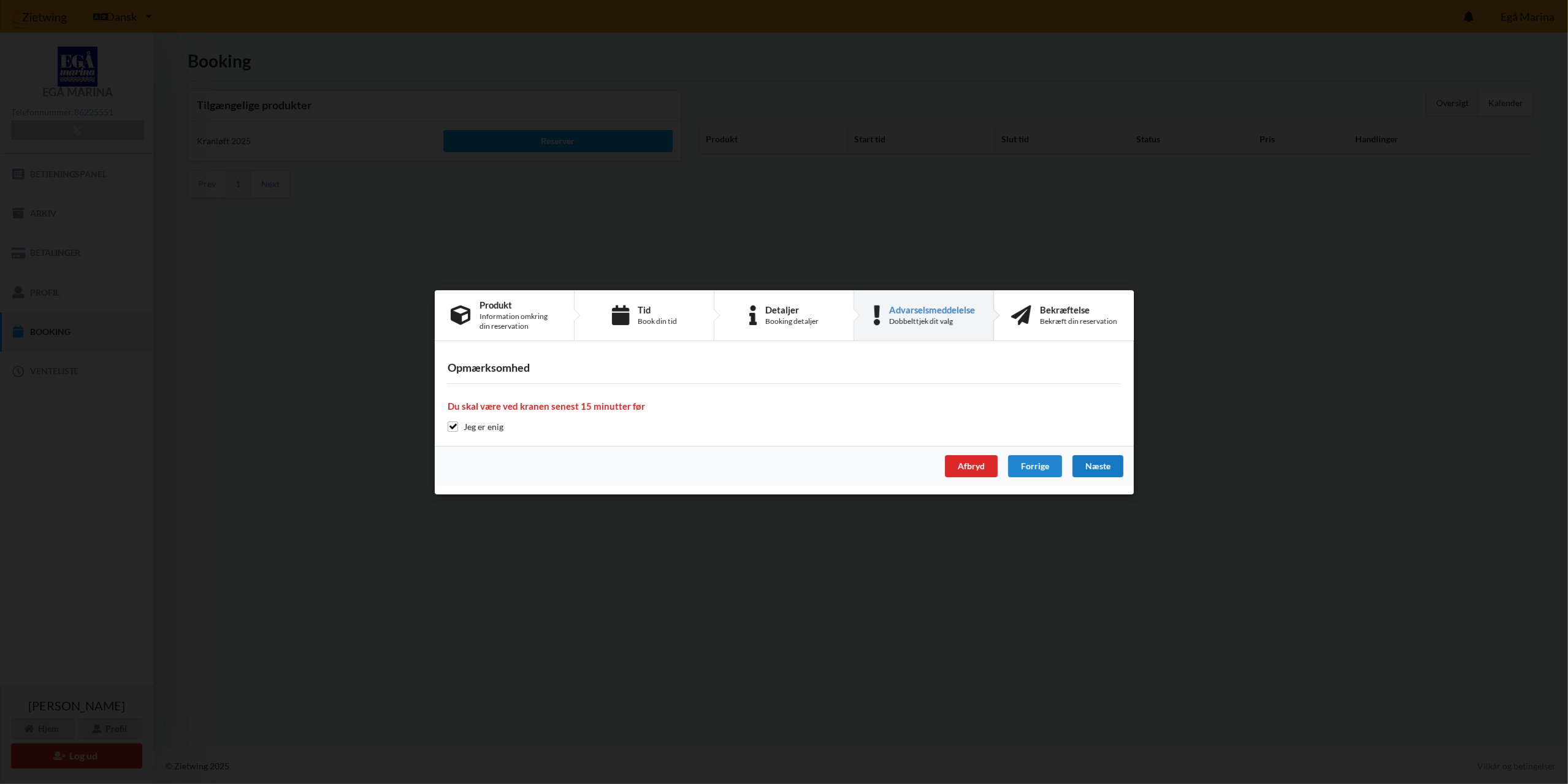
click at [1106, 465] on div "Næste" at bounding box center [1097, 466] width 51 height 22
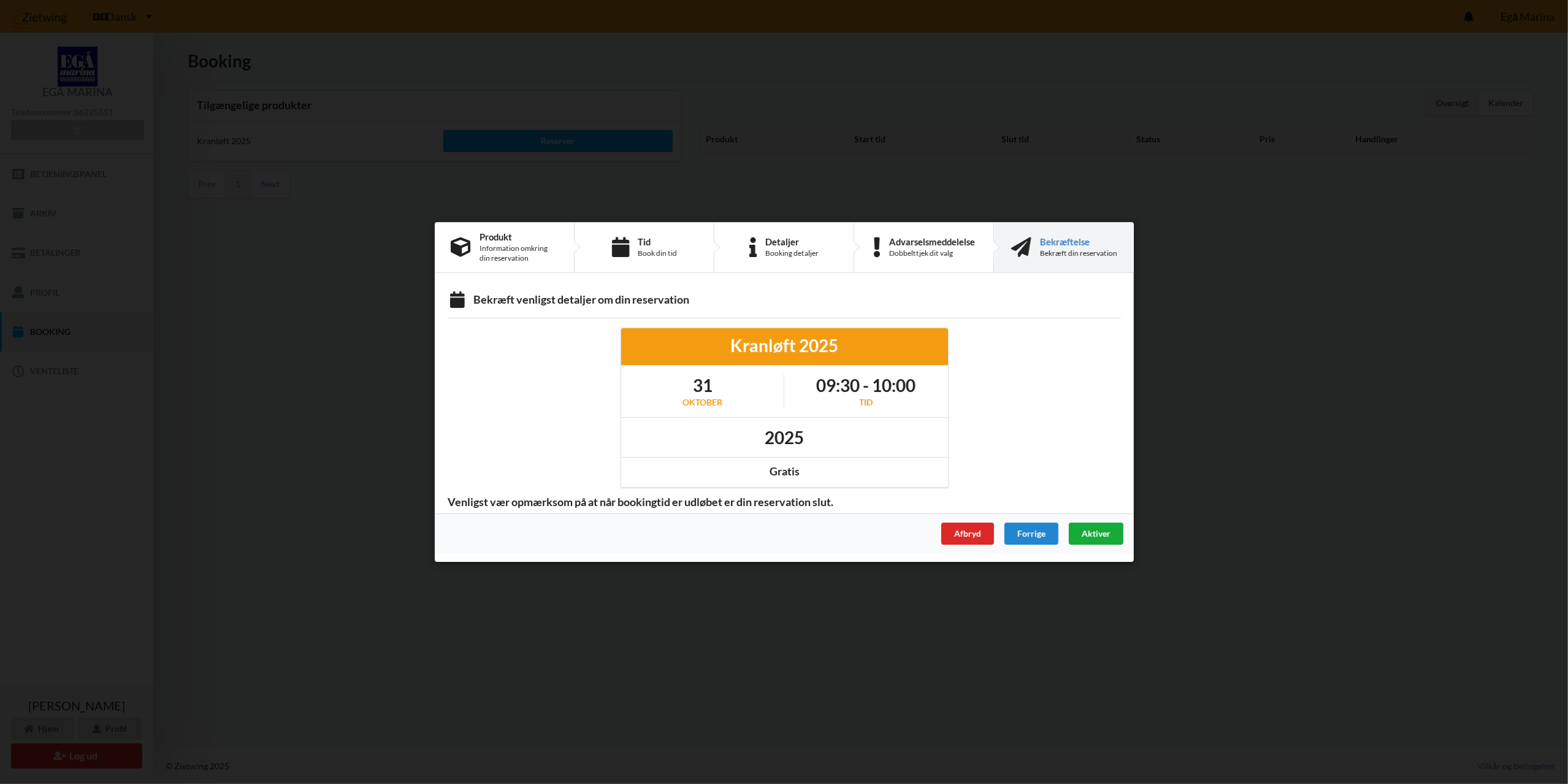
click at [1083, 533] on span "Aktiver" at bounding box center [1096, 533] width 29 height 10
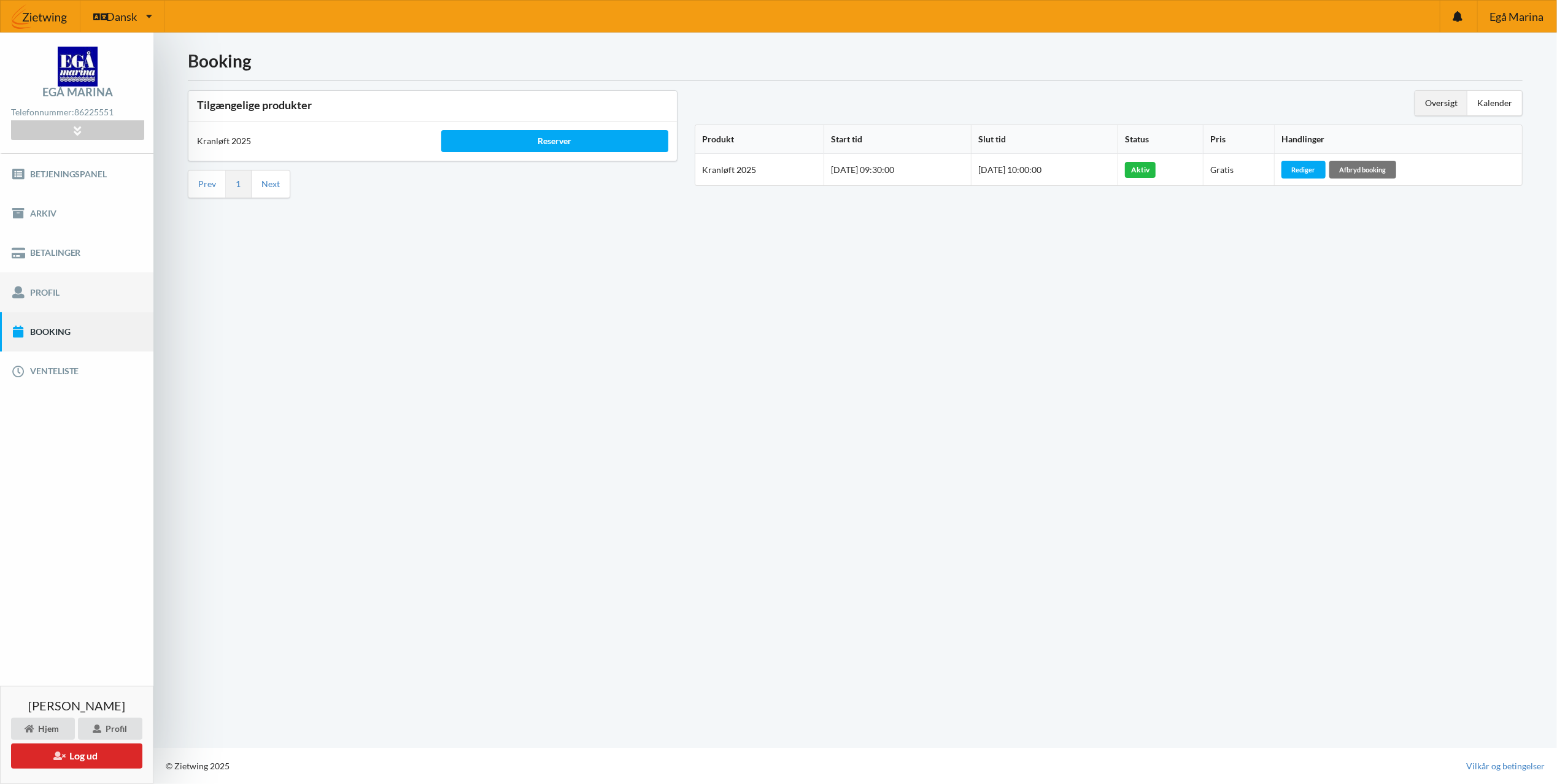
click at [47, 293] on link "Profil" at bounding box center [77, 292] width 153 height 39
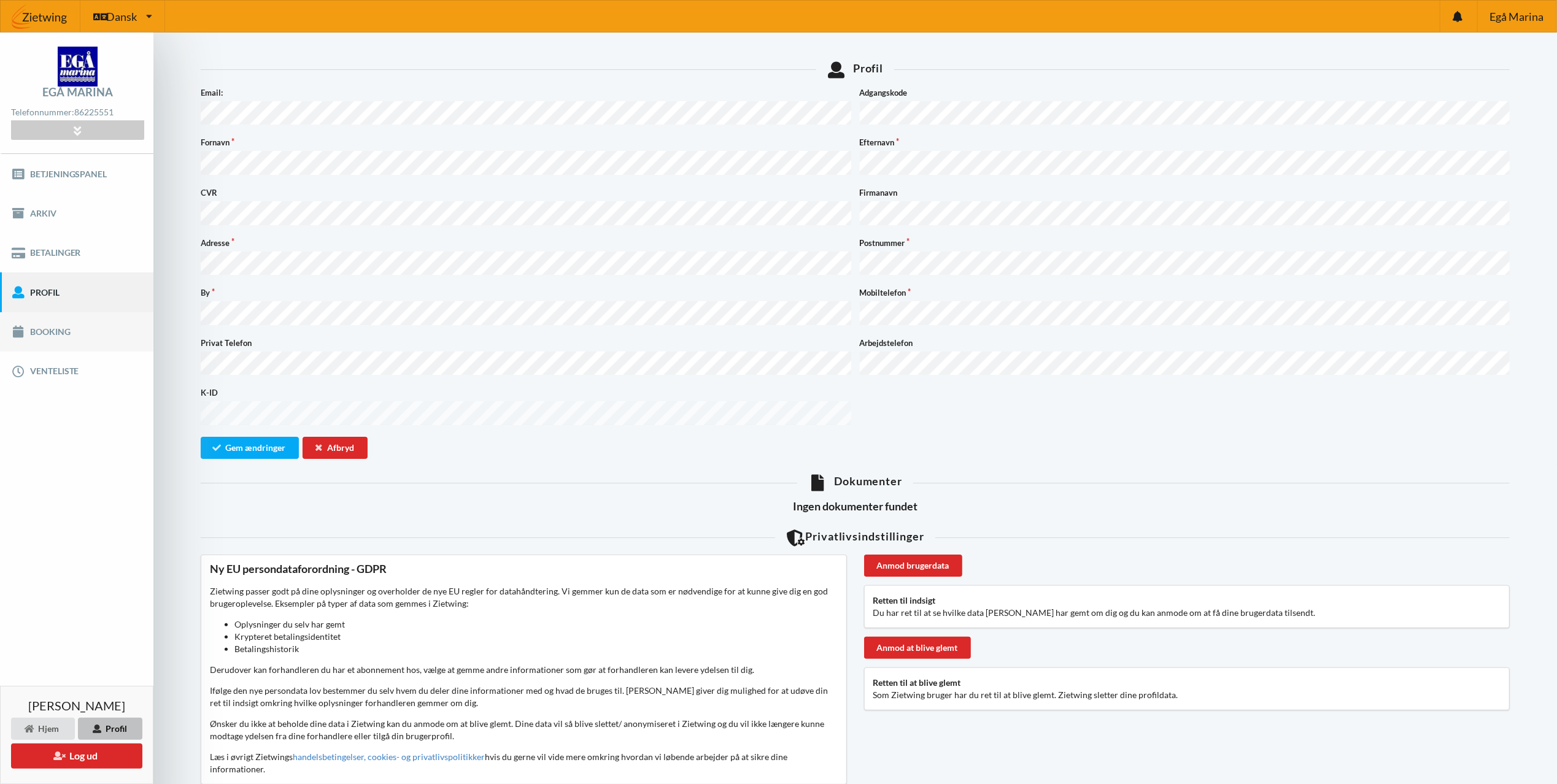
click at [51, 336] on link "Booking" at bounding box center [77, 332] width 153 height 39
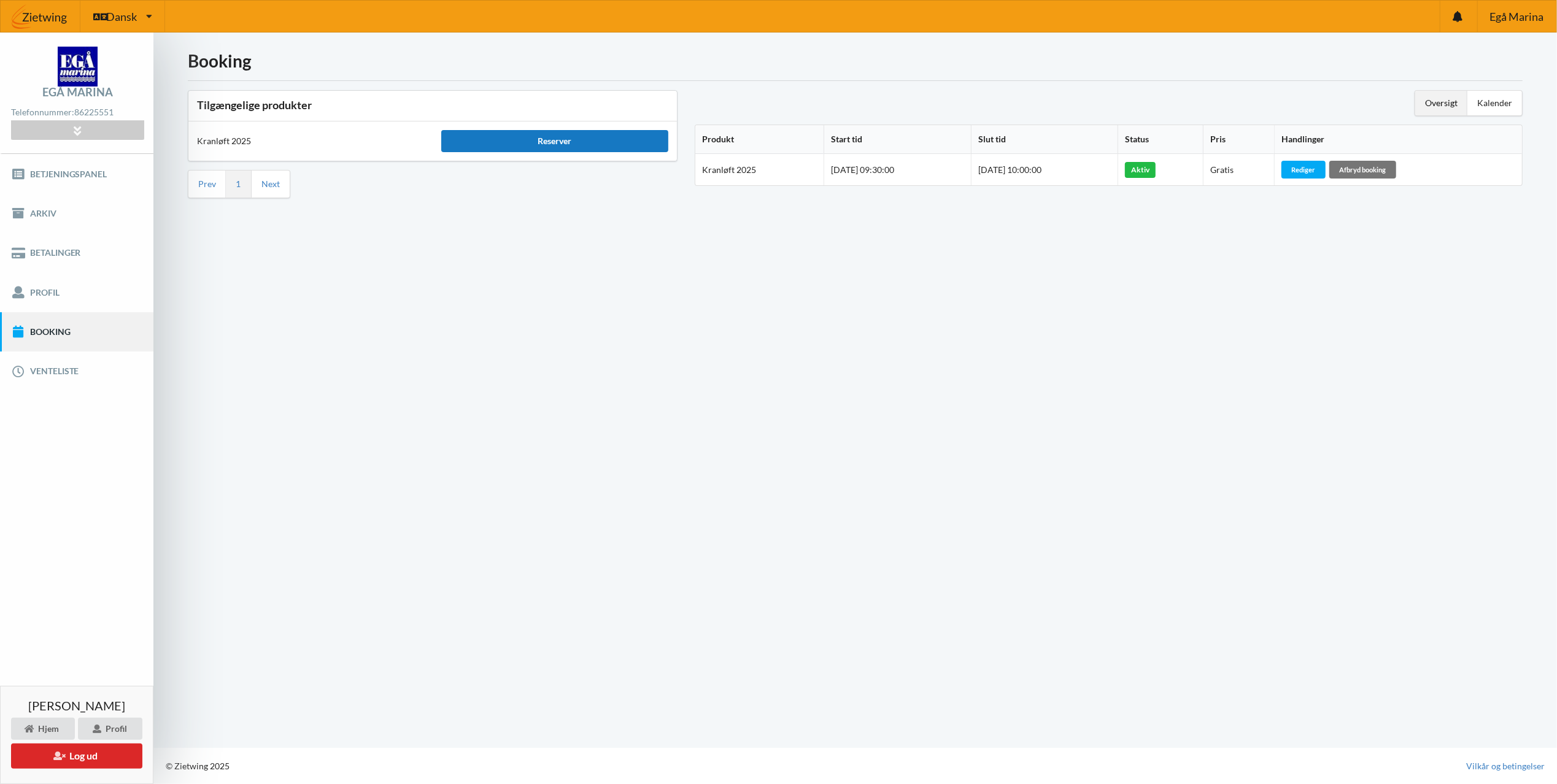
click at [546, 146] on div "Reserver" at bounding box center [554, 141] width 227 height 22
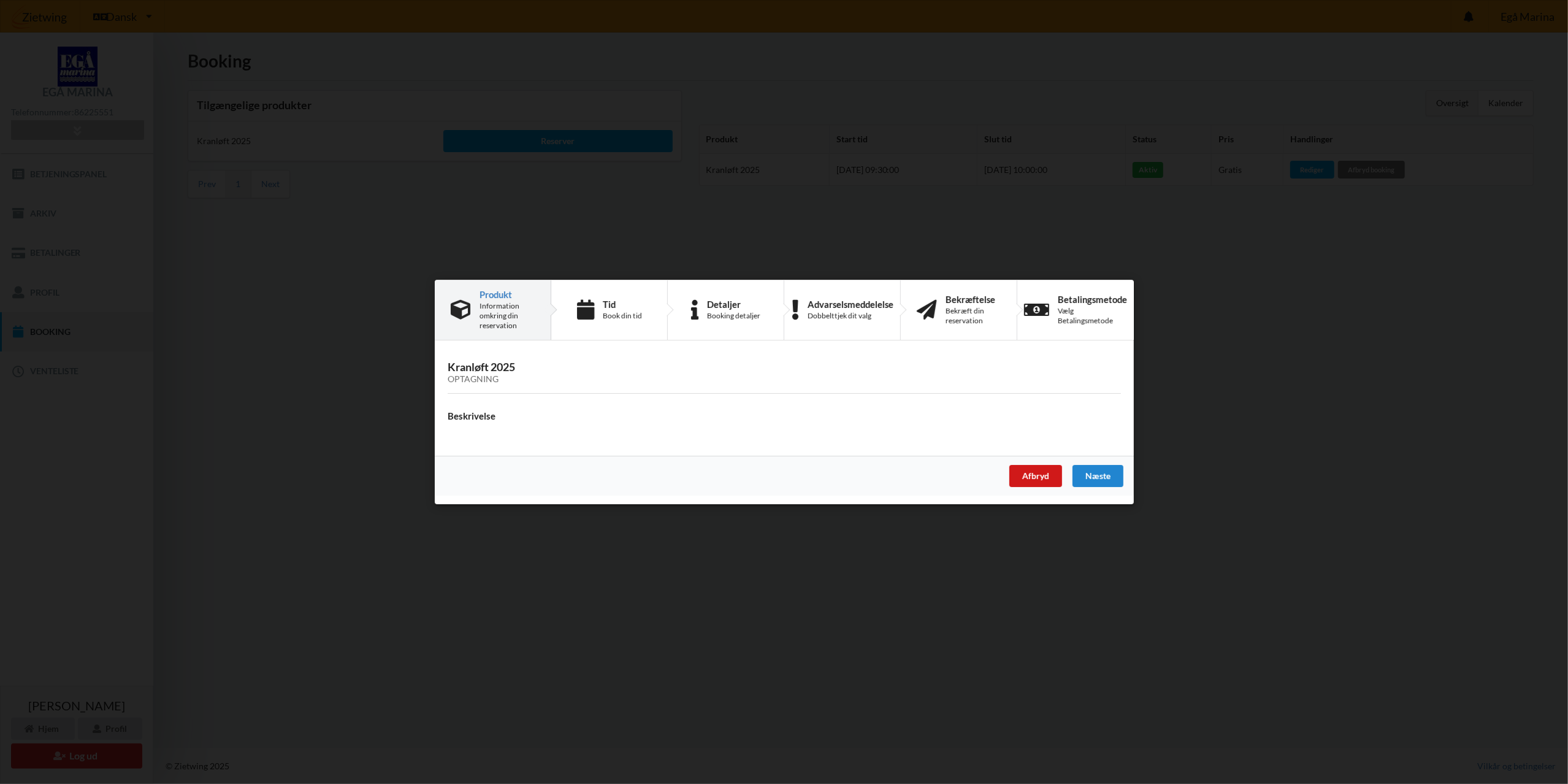
click at [1041, 481] on div "Afbryd" at bounding box center [1035, 476] width 52 height 22
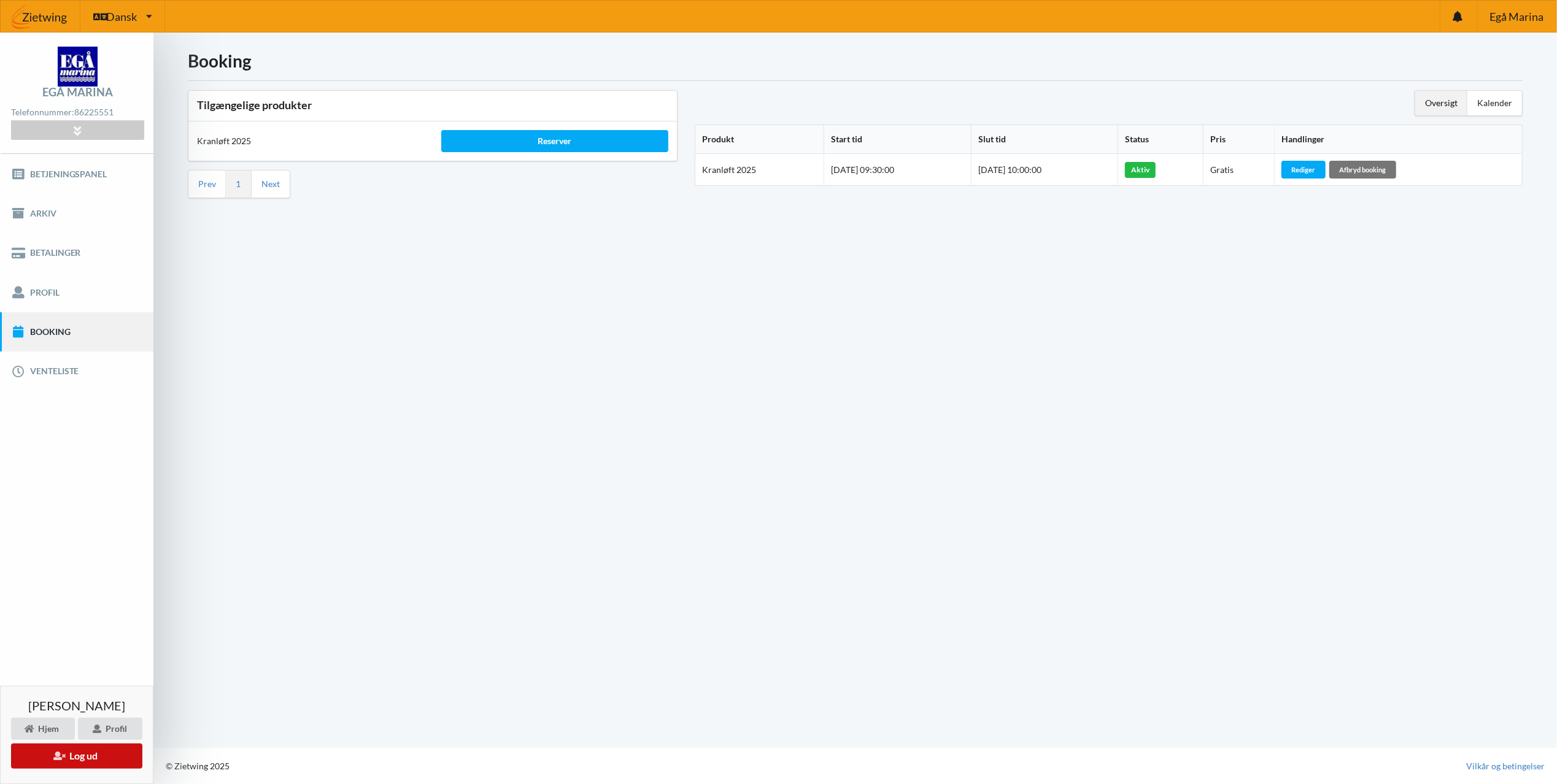
click at [93, 755] on button "Log ud" at bounding box center [76, 756] width 131 height 25
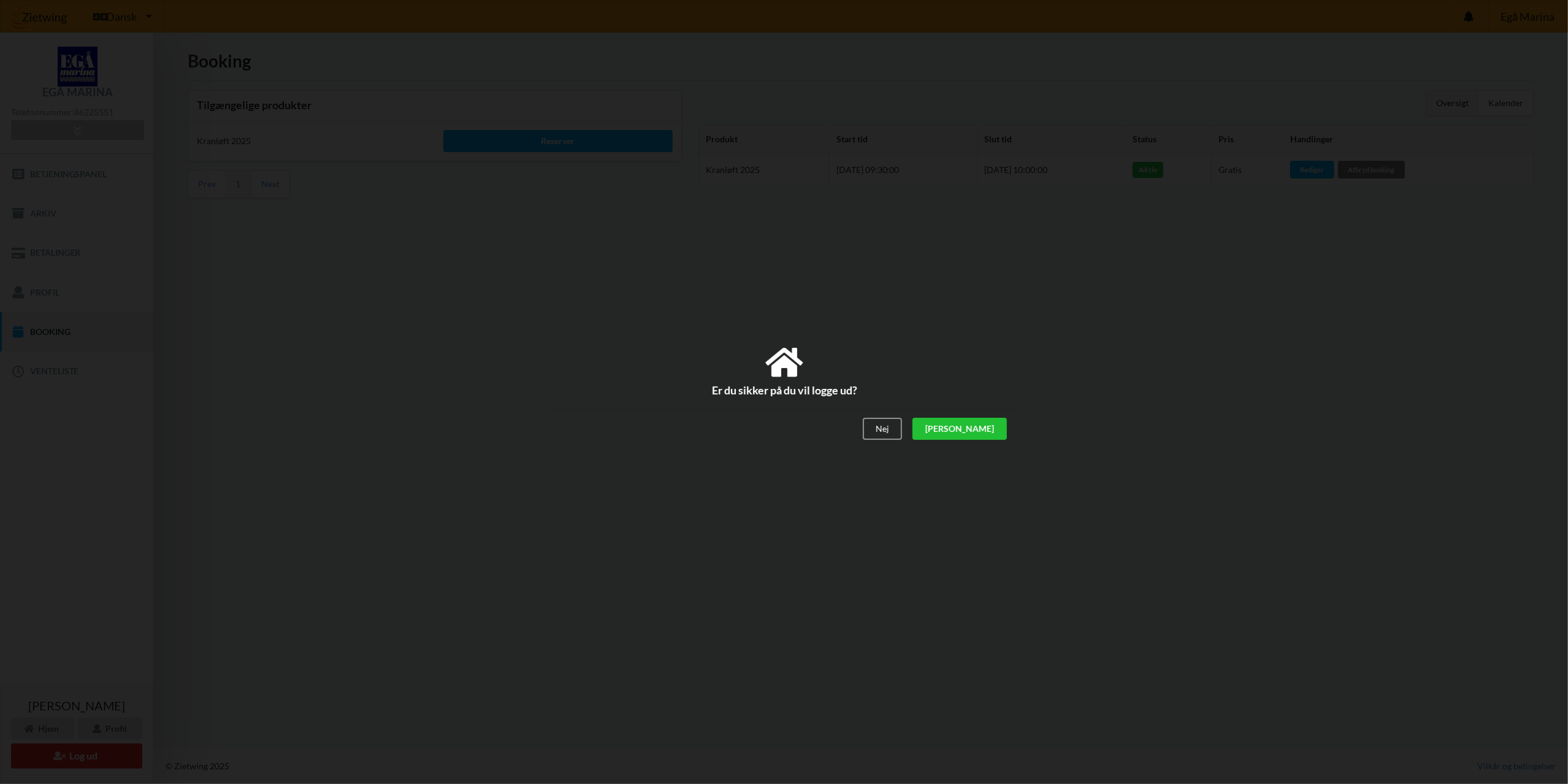
click at [996, 430] on div "[PERSON_NAME]" at bounding box center [959, 429] width 94 height 22
